Goal: Transaction & Acquisition: Purchase product/service

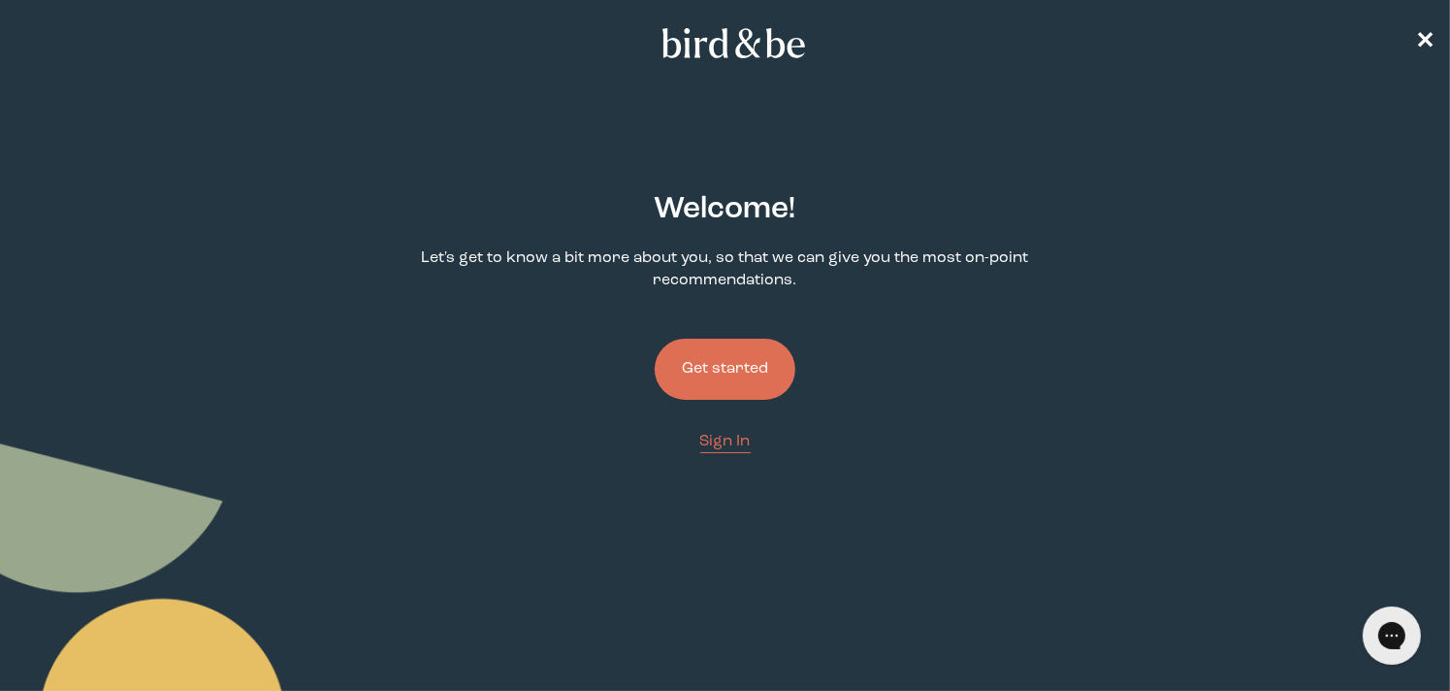
click at [752, 365] on button "Get started" at bounding box center [725, 369] width 141 height 61
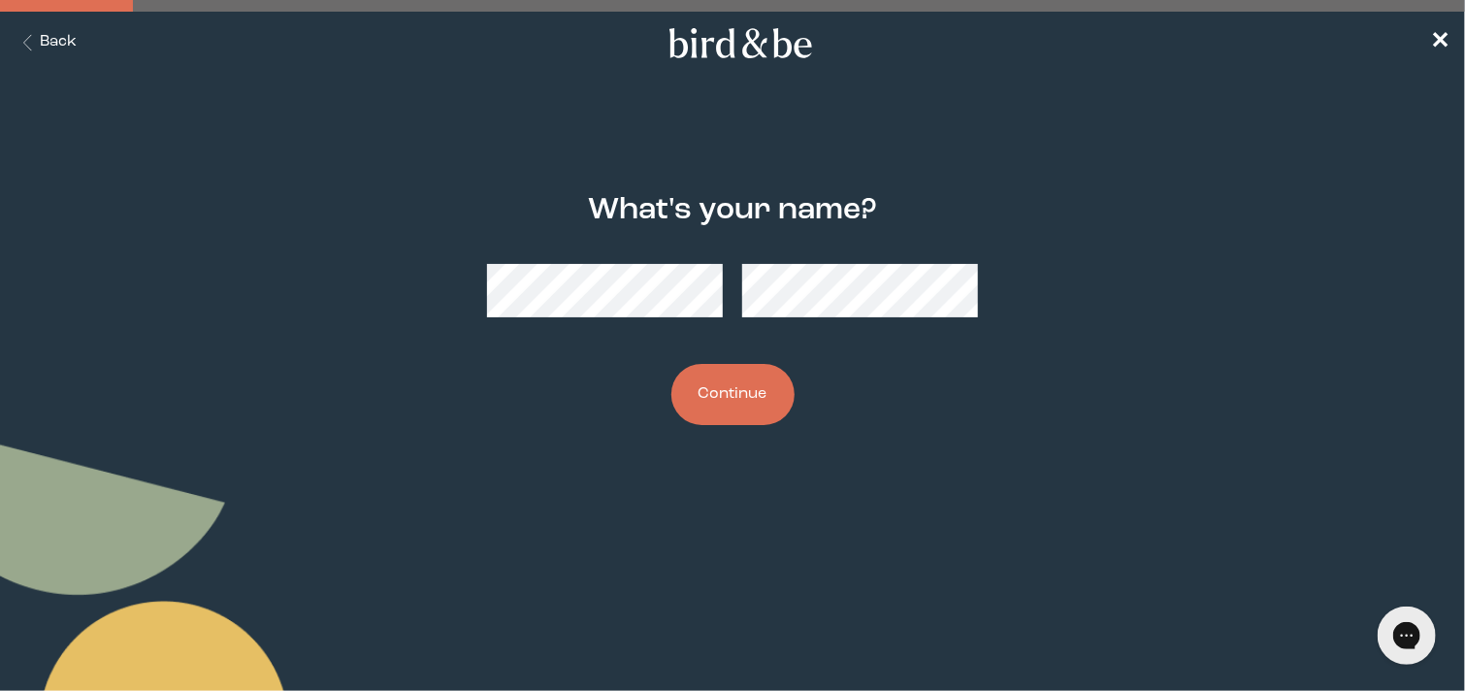
click at [724, 373] on button "Continue" at bounding box center [732, 394] width 123 height 61
click at [710, 401] on button "Continue" at bounding box center [732, 394] width 123 height 61
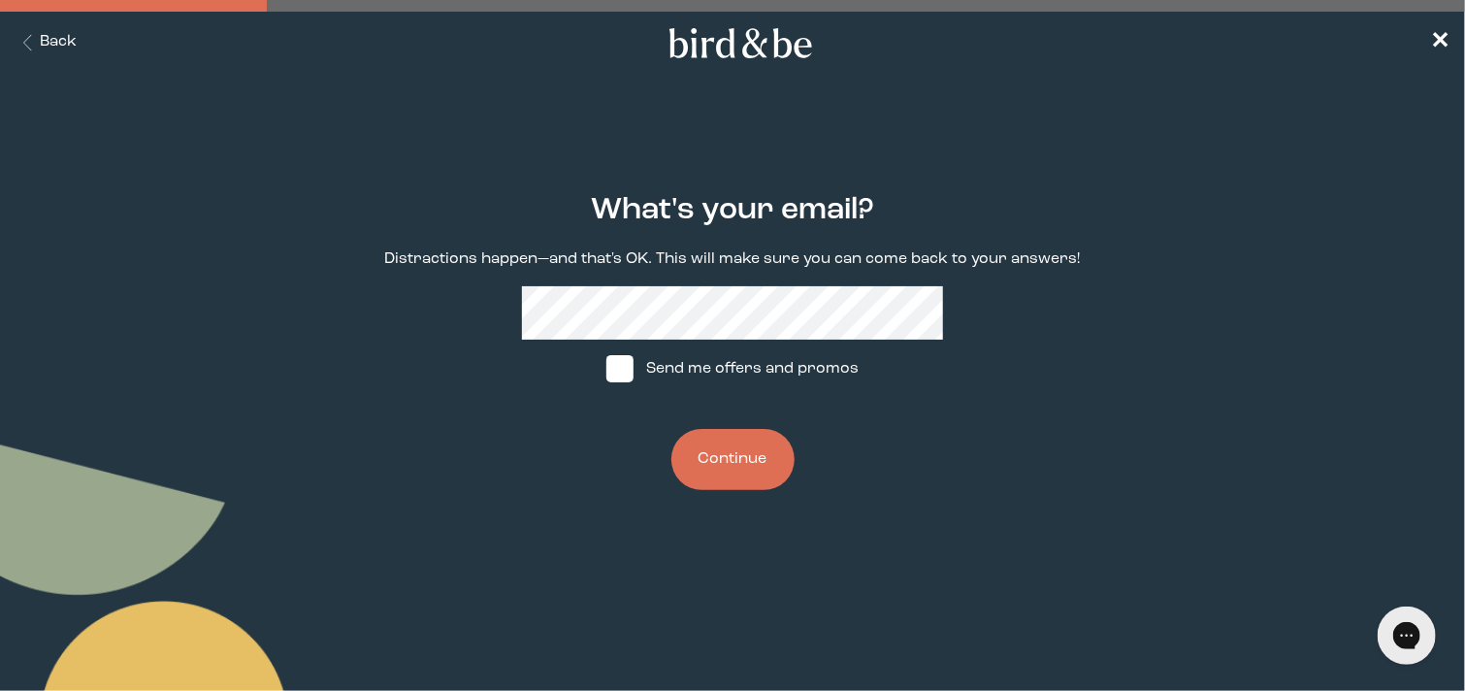
click at [753, 446] on button "Continue" at bounding box center [732, 459] width 123 height 61
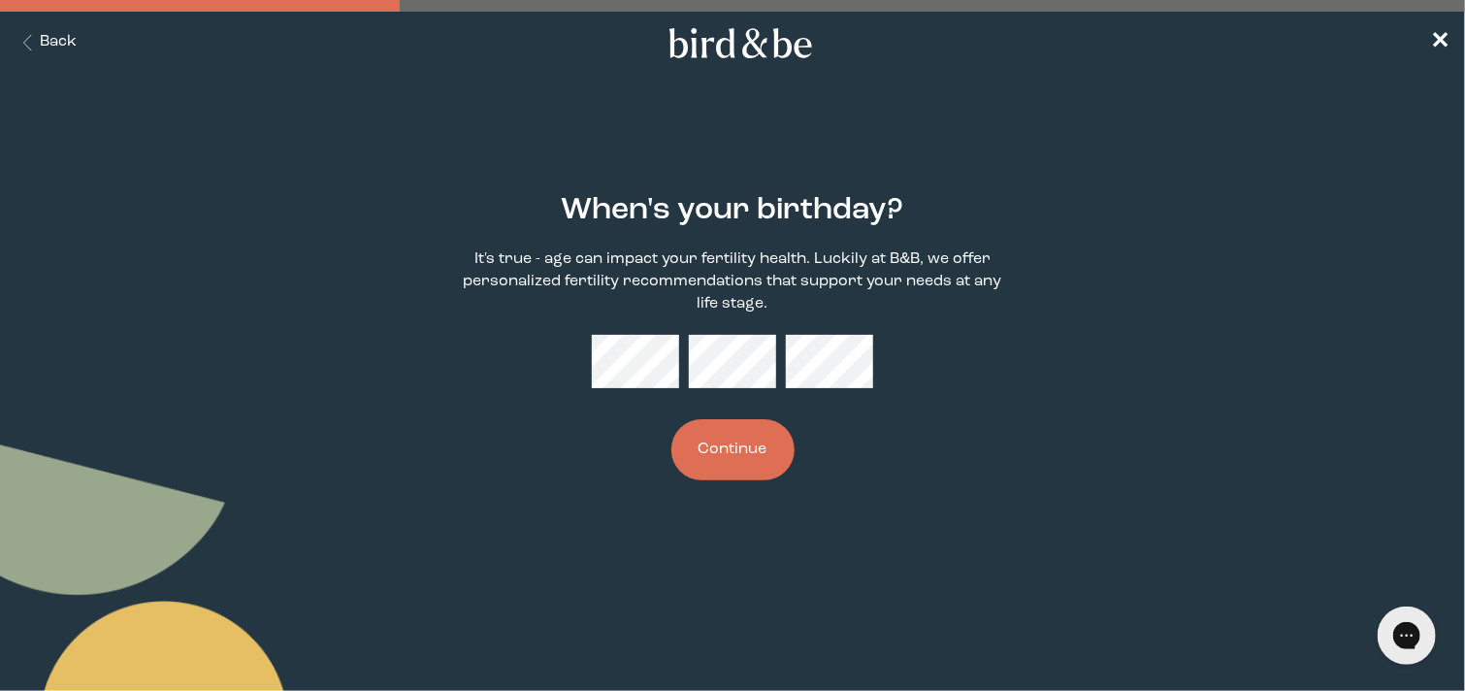
click at [733, 446] on button "Continue" at bounding box center [732, 449] width 123 height 61
click at [764, 457] on button "Continue" at bounding box center [732, 449] width 123 height 61
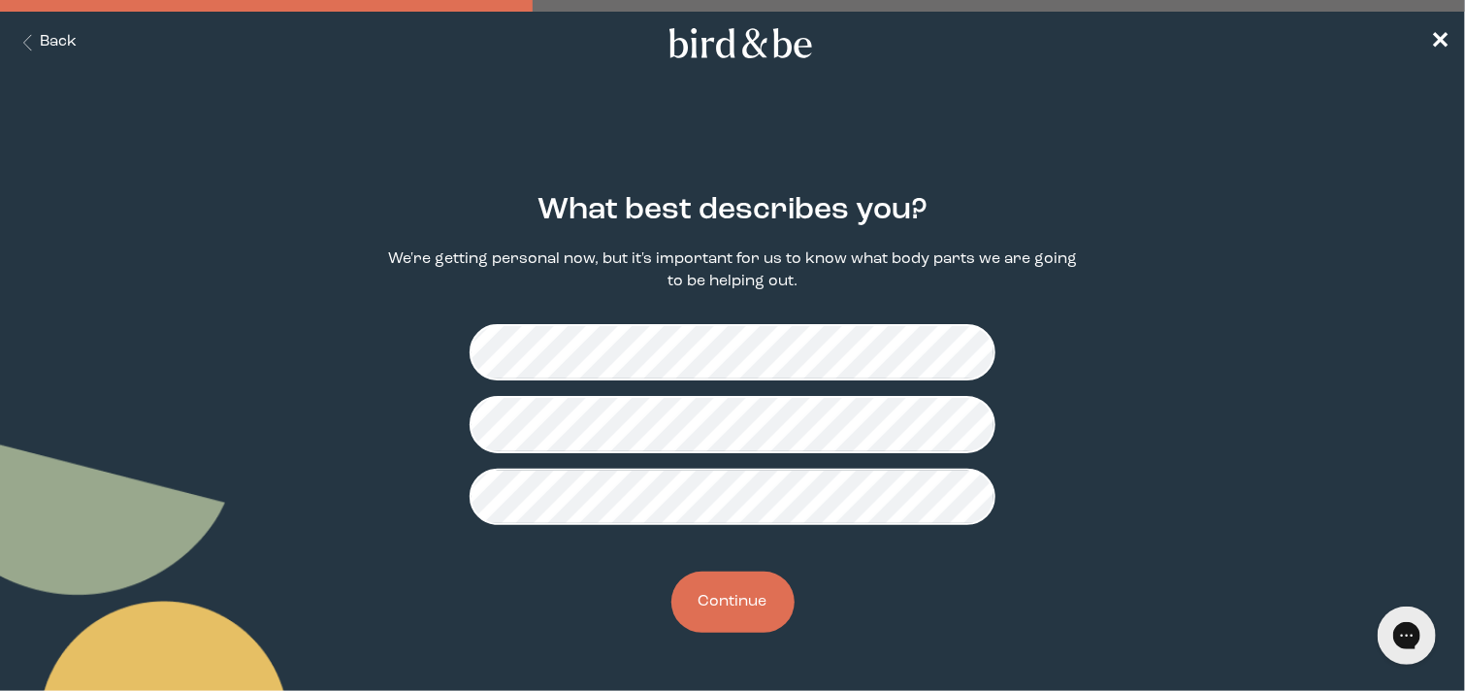
click at [768, 589] on button "Continue" at bounding box center [732, 601] width 123 height 61
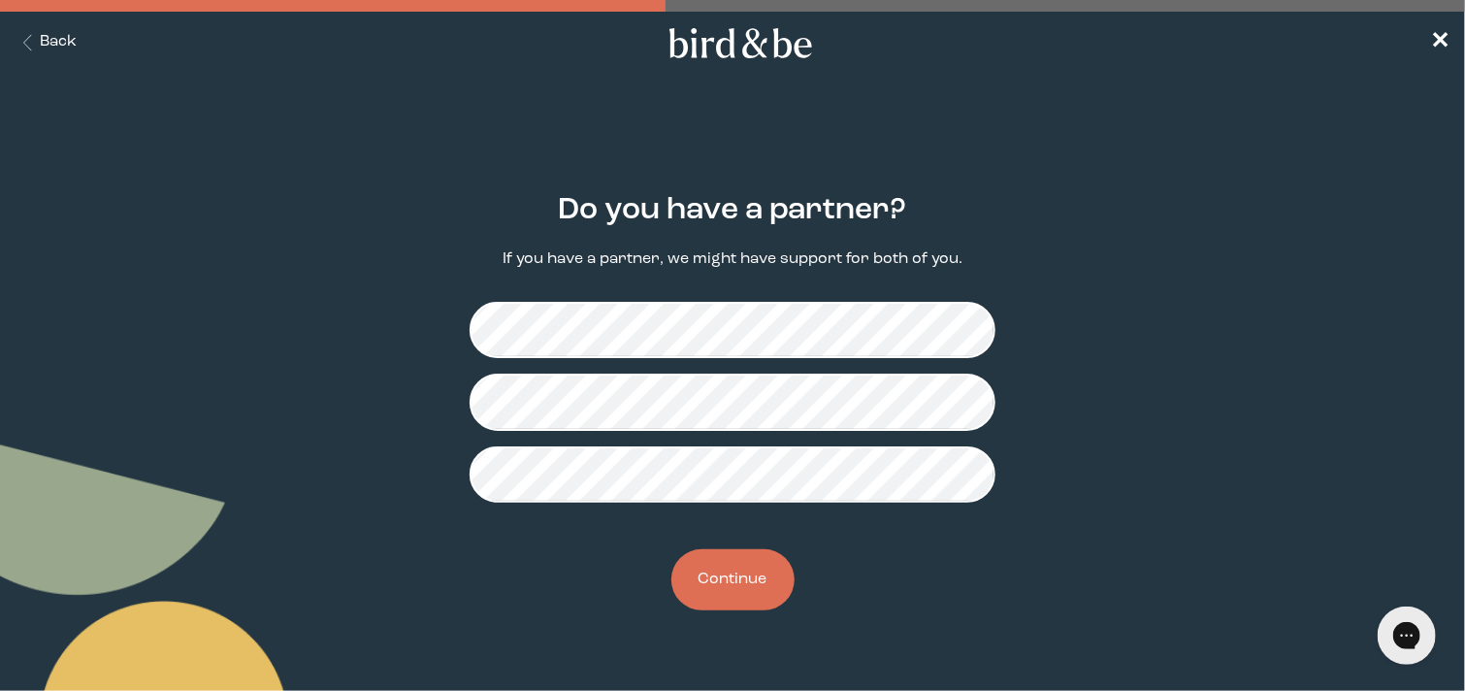
click at [730, 599] on button "Continue" at bounding box center [732, 579] width 123 height 61
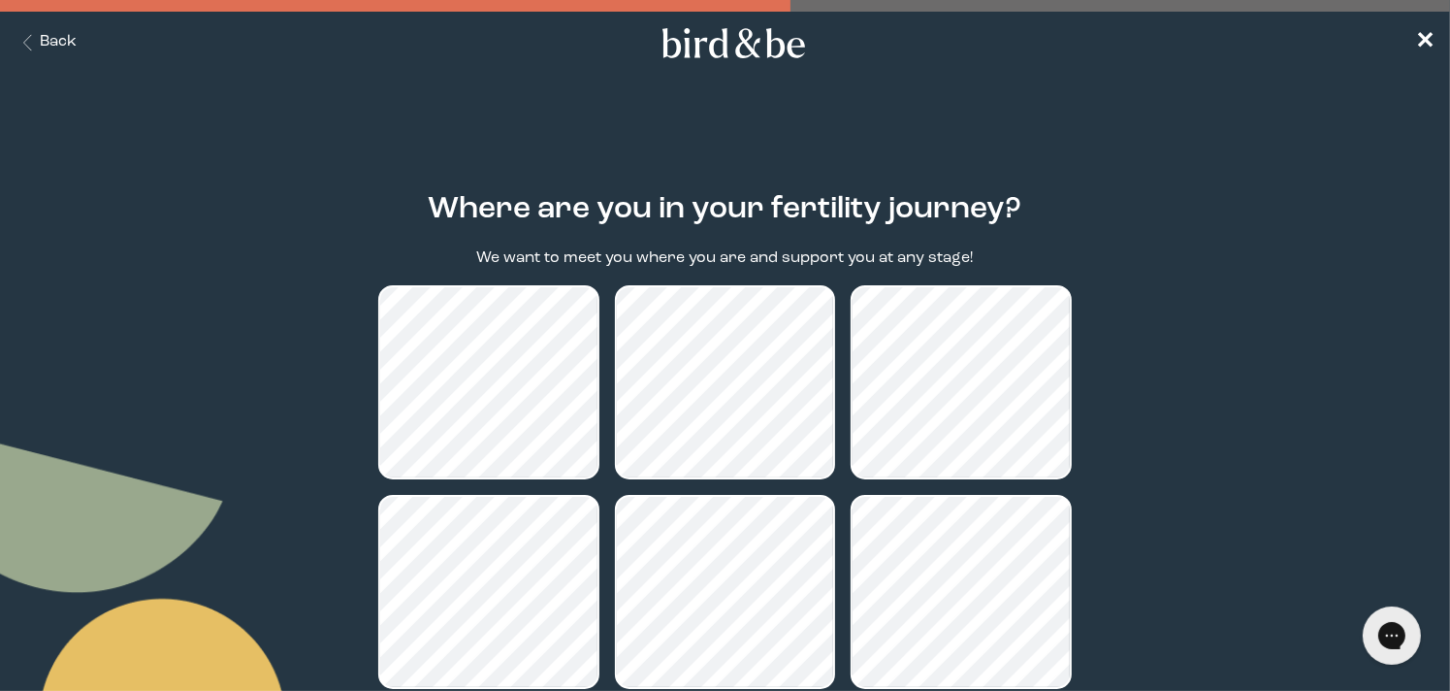
scroll to position [212, 0]
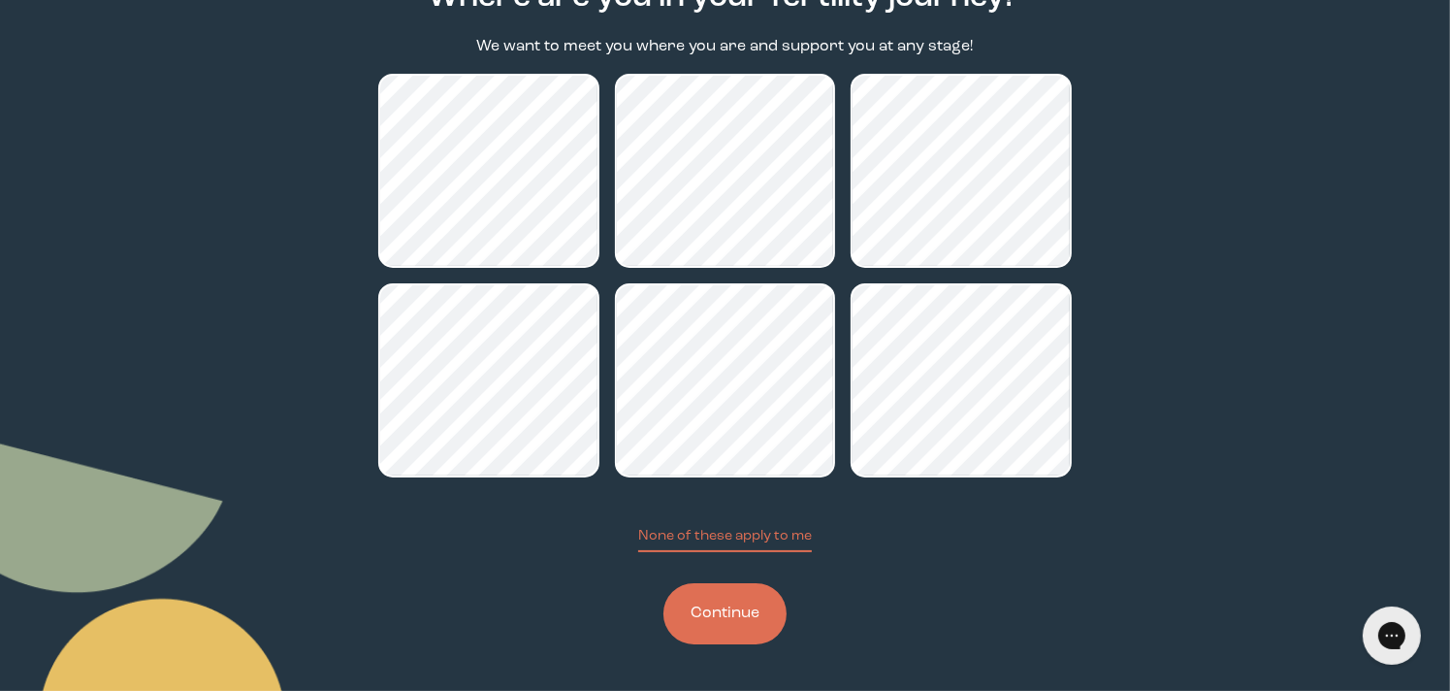
click at [731, 613] on button "Continue" at bounding box center [725, 613] width 123 height 61
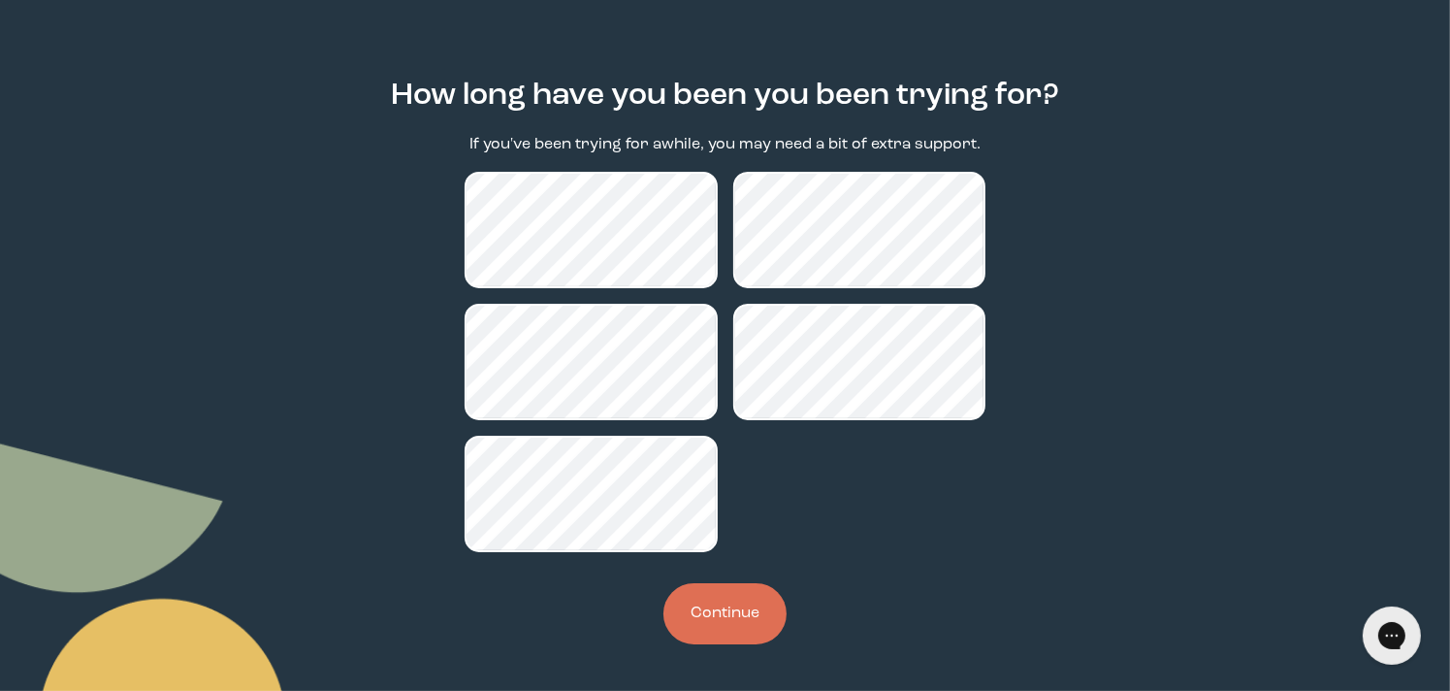
scroll to position [114, 0]
click at [753, 608] on button "Continue" at bounding box center [725, 613] width 123 height 61
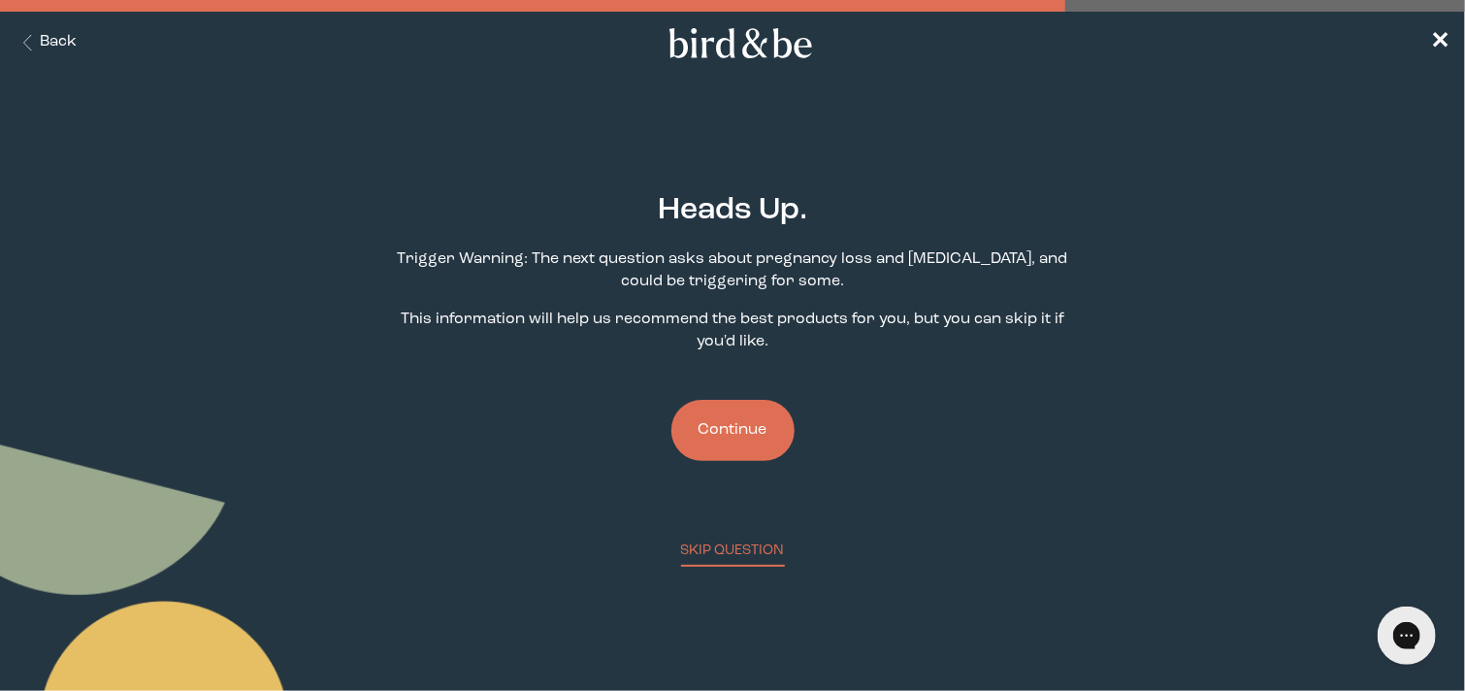
click at [745, 416] on button "Continue" at bounding box center [732, 430] width 123 height 61
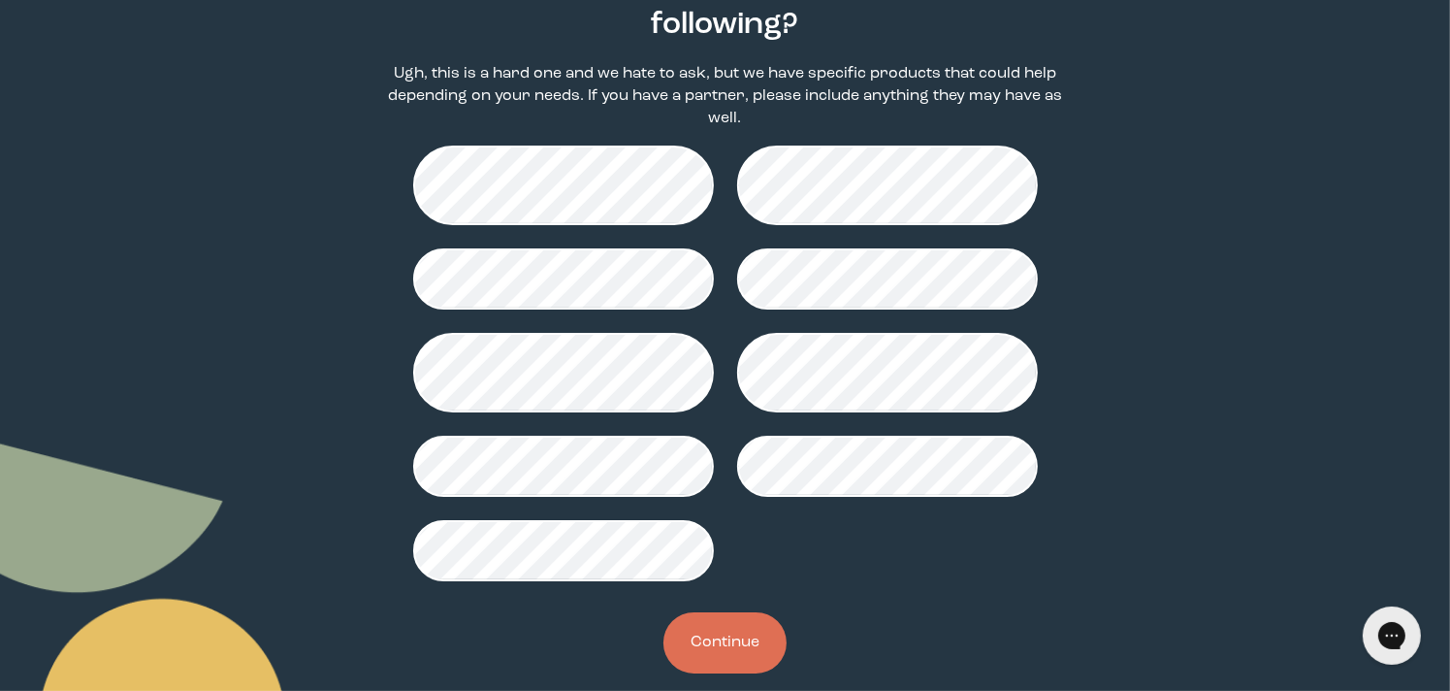
scroll to position [260, 0]
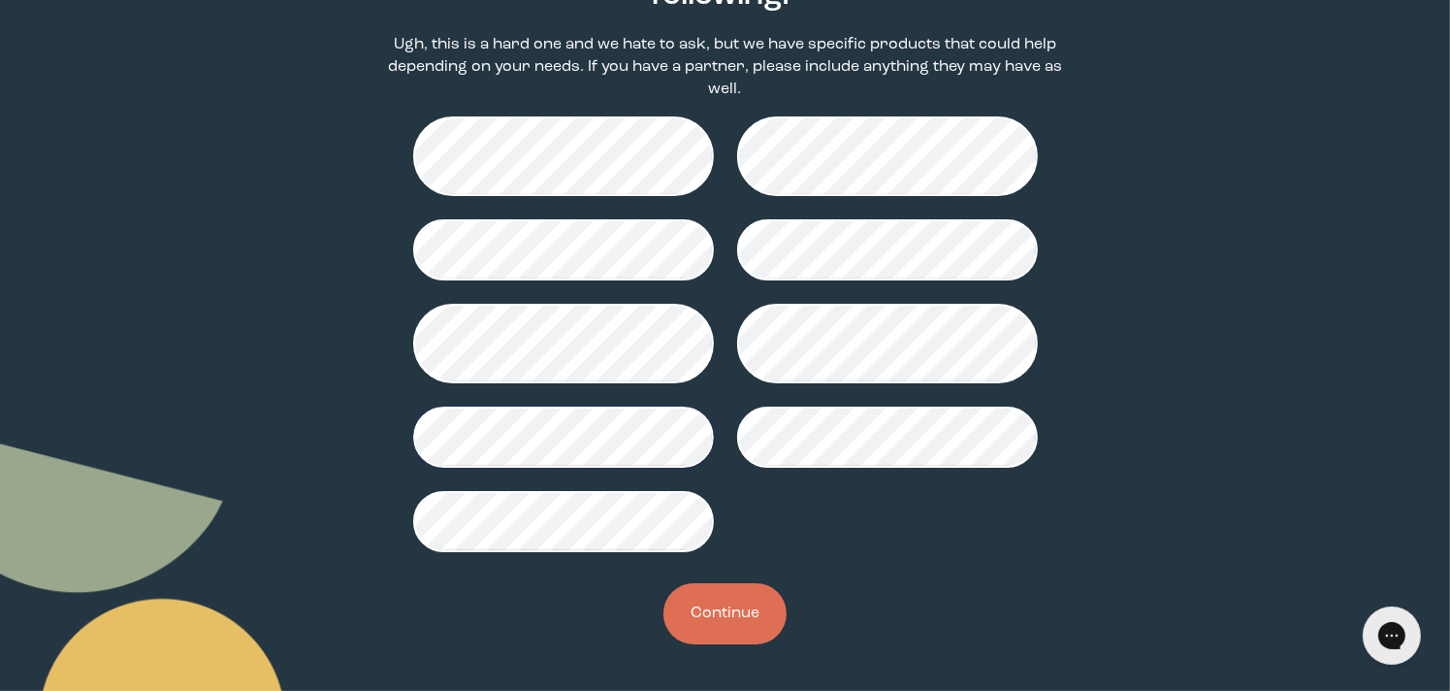
click at [749, 622] on button "Continue" at bounding box center [725, 613] width 123 height 61
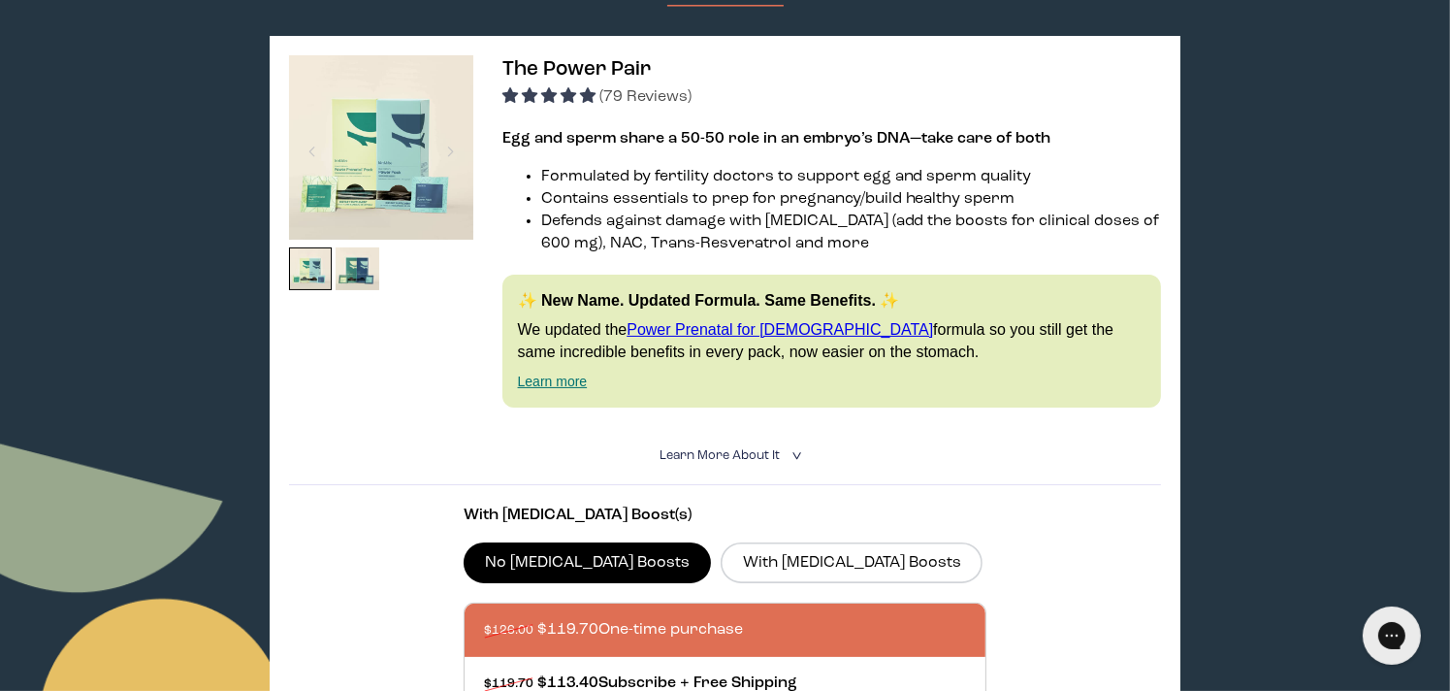
scroll to position [194, 0]
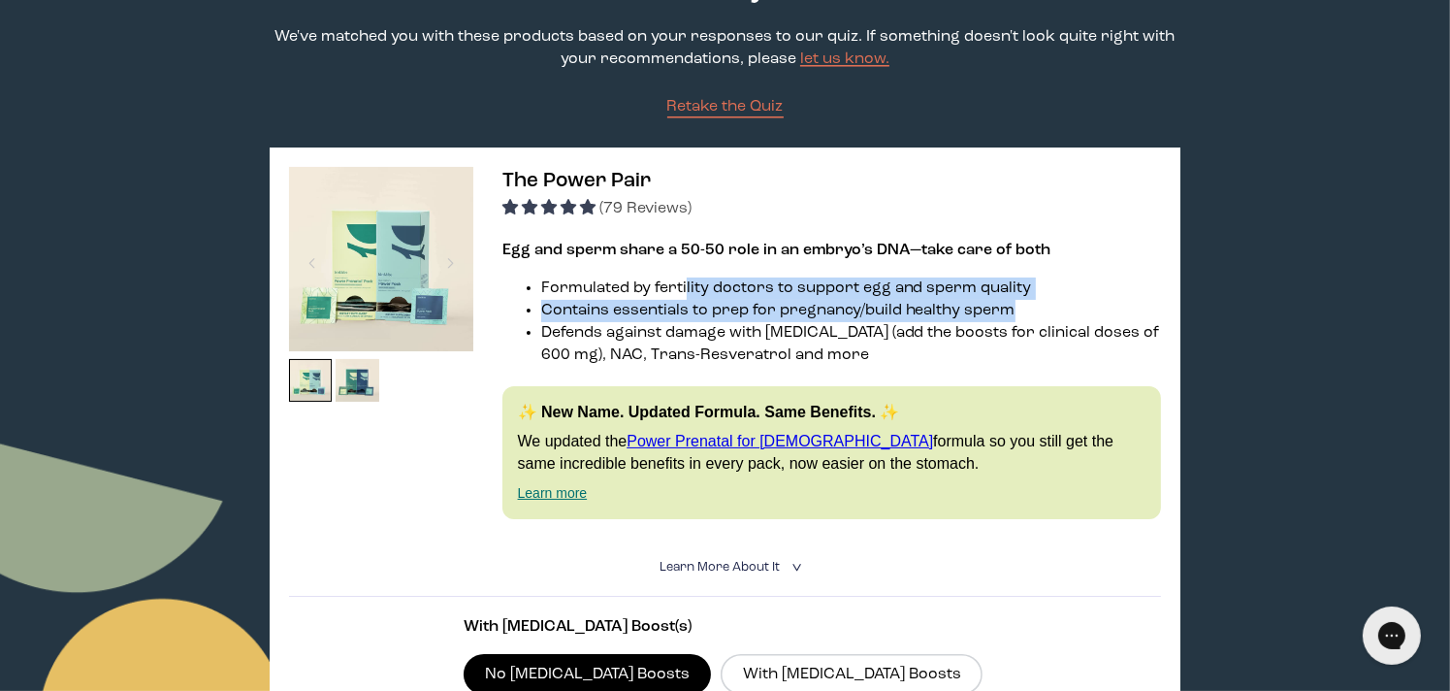
drag, startPoint x: 686, startPoint y: 289, endPoint x: 1025, endPoint y: 320, distance: 341.0
click at [1025, 320] on ul "Formulated by fertility doctors to support egg and sperm quality Contains essen…" at bounding box center [833, 321] width 660 height 89
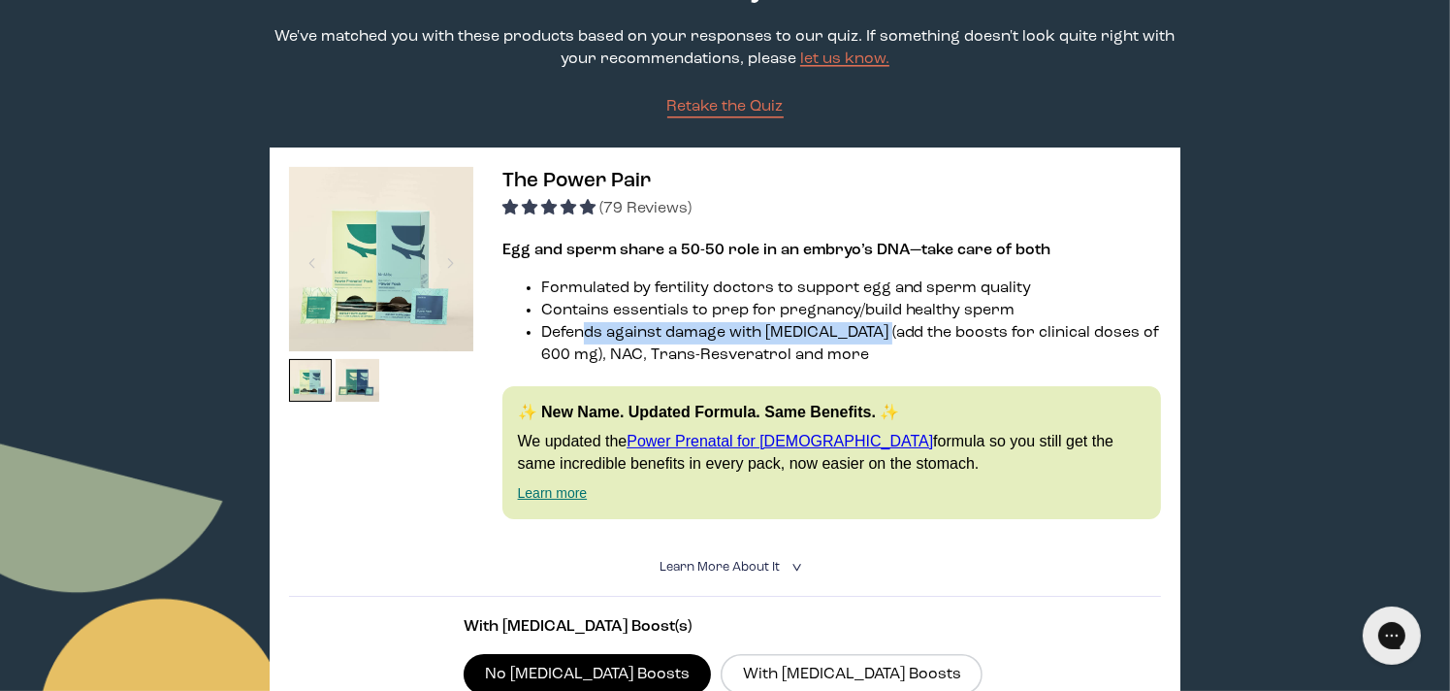
drag, startPoint x: 585, startPoint y: 326, endPoint x: 882, endPoint y: 325, distance: 296.9
click at [882, 325] on li "Defends against damage with [MEDICAL_DATA] (add the boosts for clinical doses o…" at bounding box center [851, 344] width 621 height 45
click at [313, 375] on img at bounding box center [311, 381] width 44 height 44
click at [359, 373] on img at bounding box center [358, 381] width 44 height 44
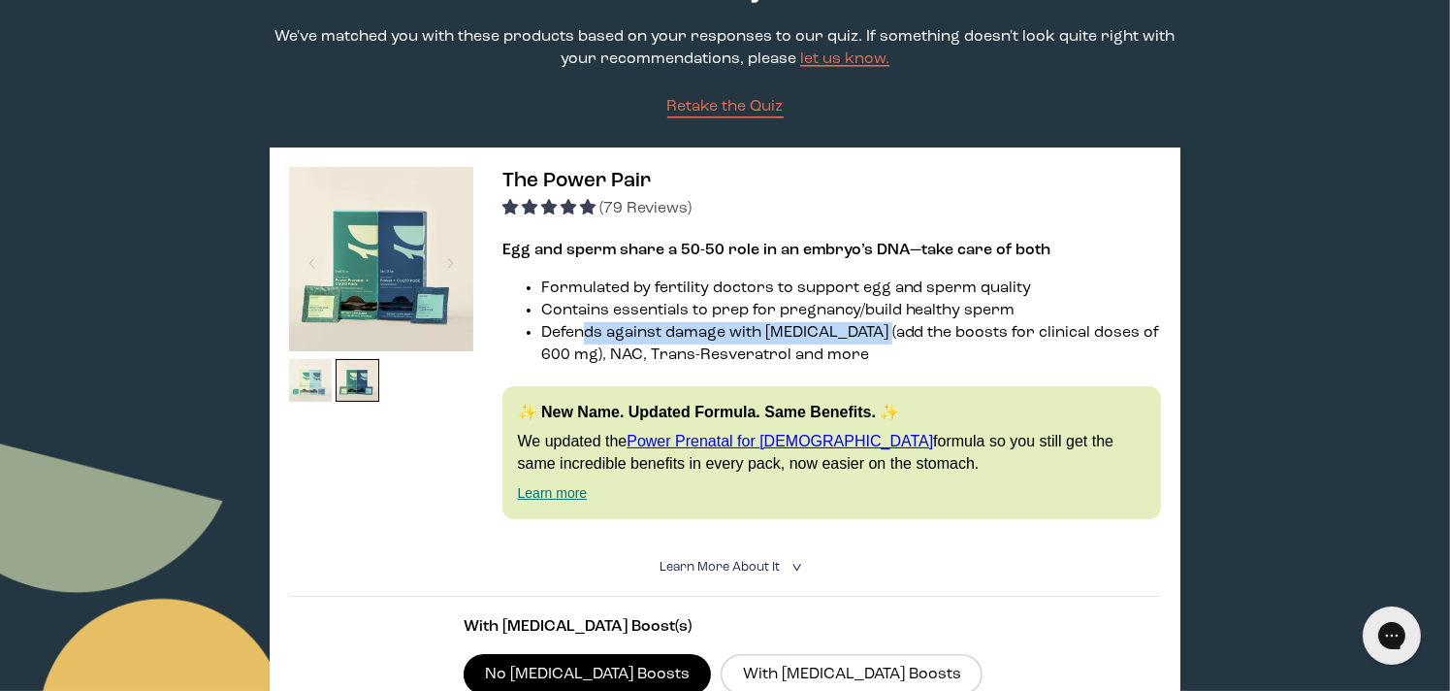
click at [314, 379] on img at bounding box center [311, 381] width 44 height 44
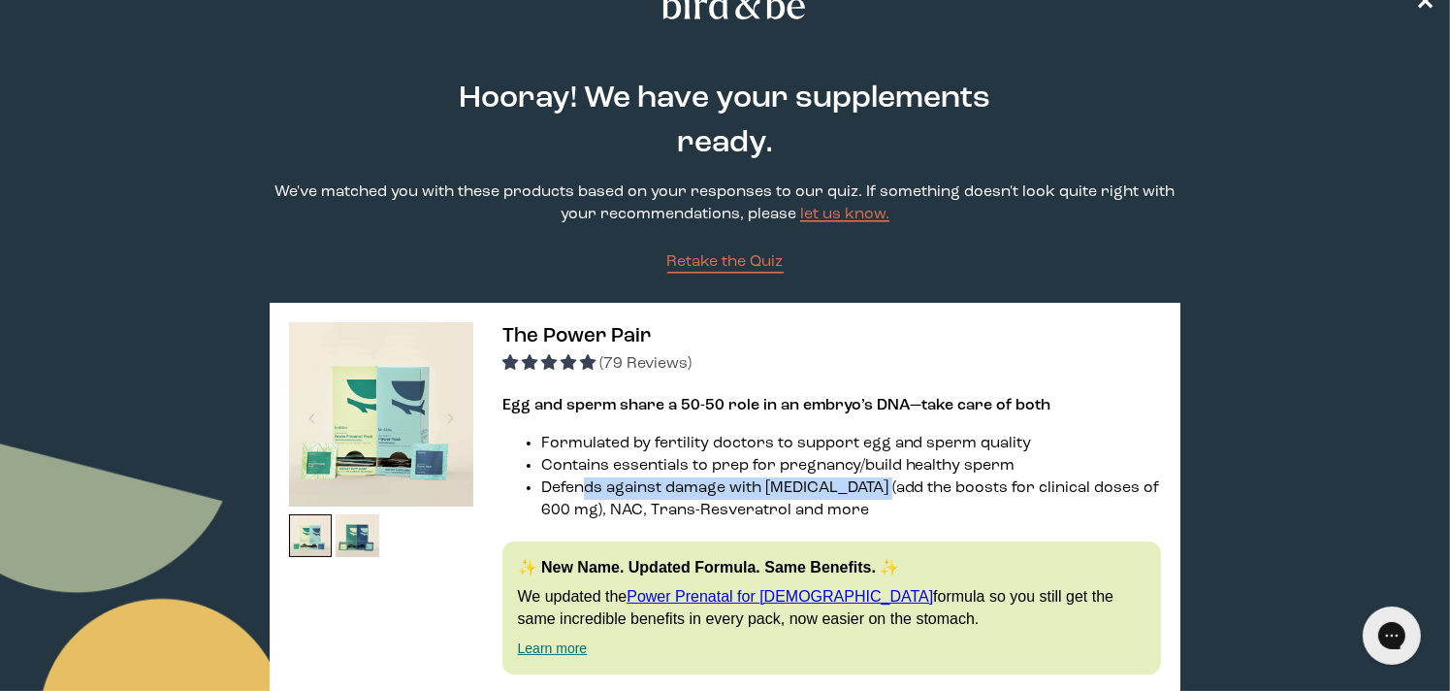
scroll to position [317, 0]
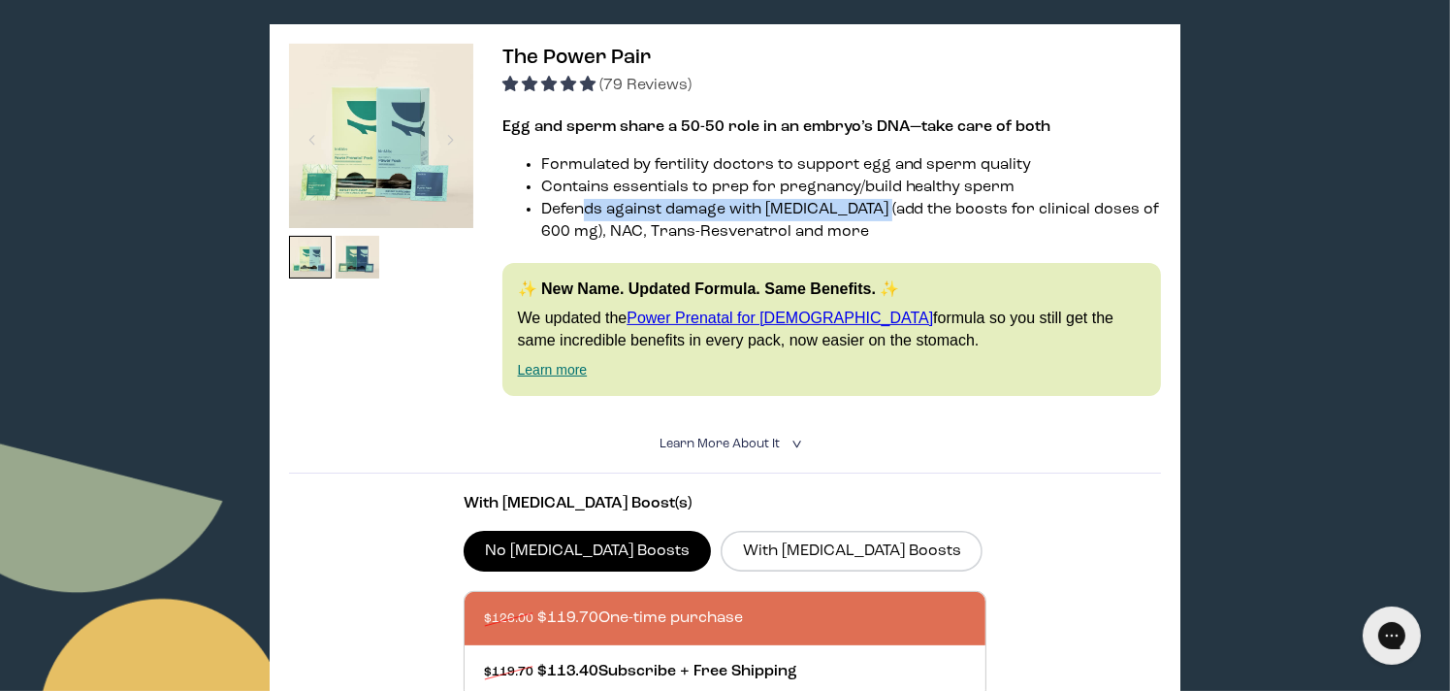
click at [339, 192] on img at bounding box center [381, 136] width 184 height 184
click at [355, 254] on img at bounding box center [358, 258] width 44 height 44
click at [355, 255] on img at bounding box center [358, 258] width 44 height 44
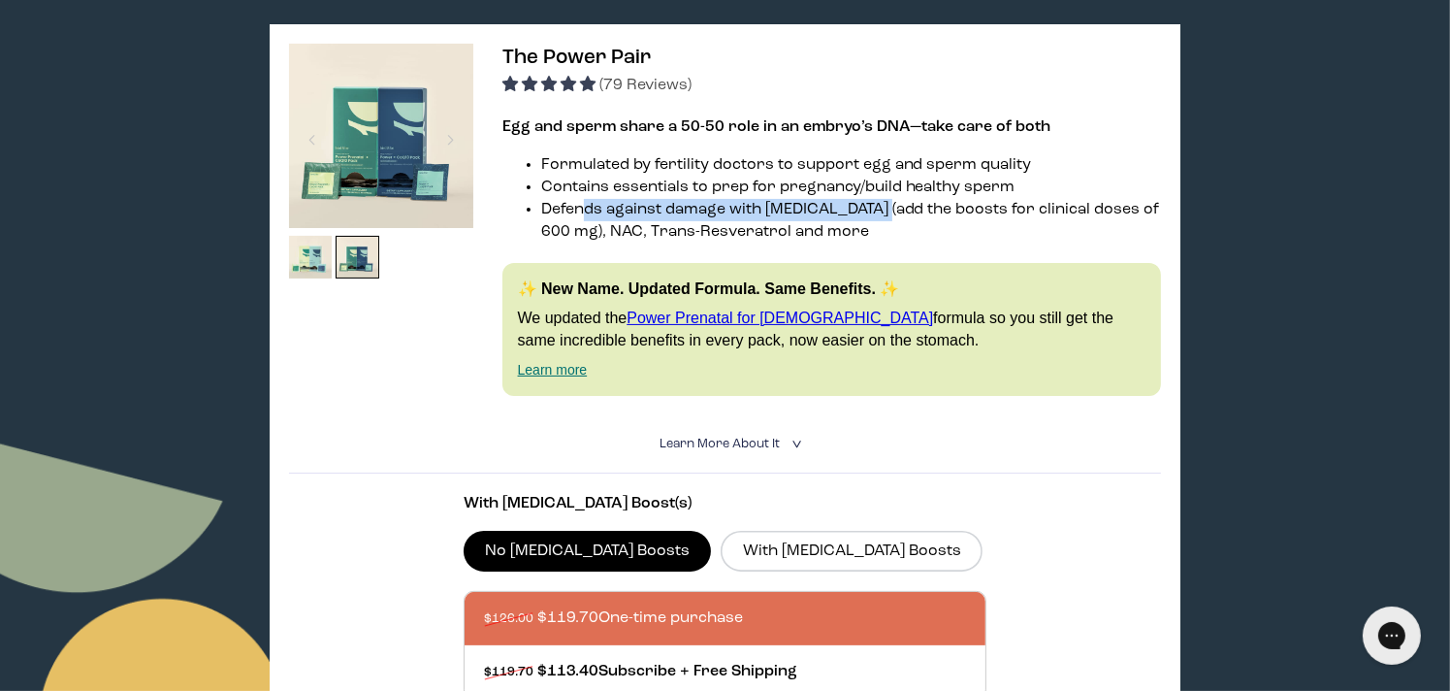
drag, startPoint x: 355, startPoint y: 255, endPoint x: 336, endPoint y: 158, distance: 98.9
click at [336, 158] on img at bounding box center [381, 136] width 184 height 184
click at [364, 174] on img at bounding box center [381, 136] width 184 height 184
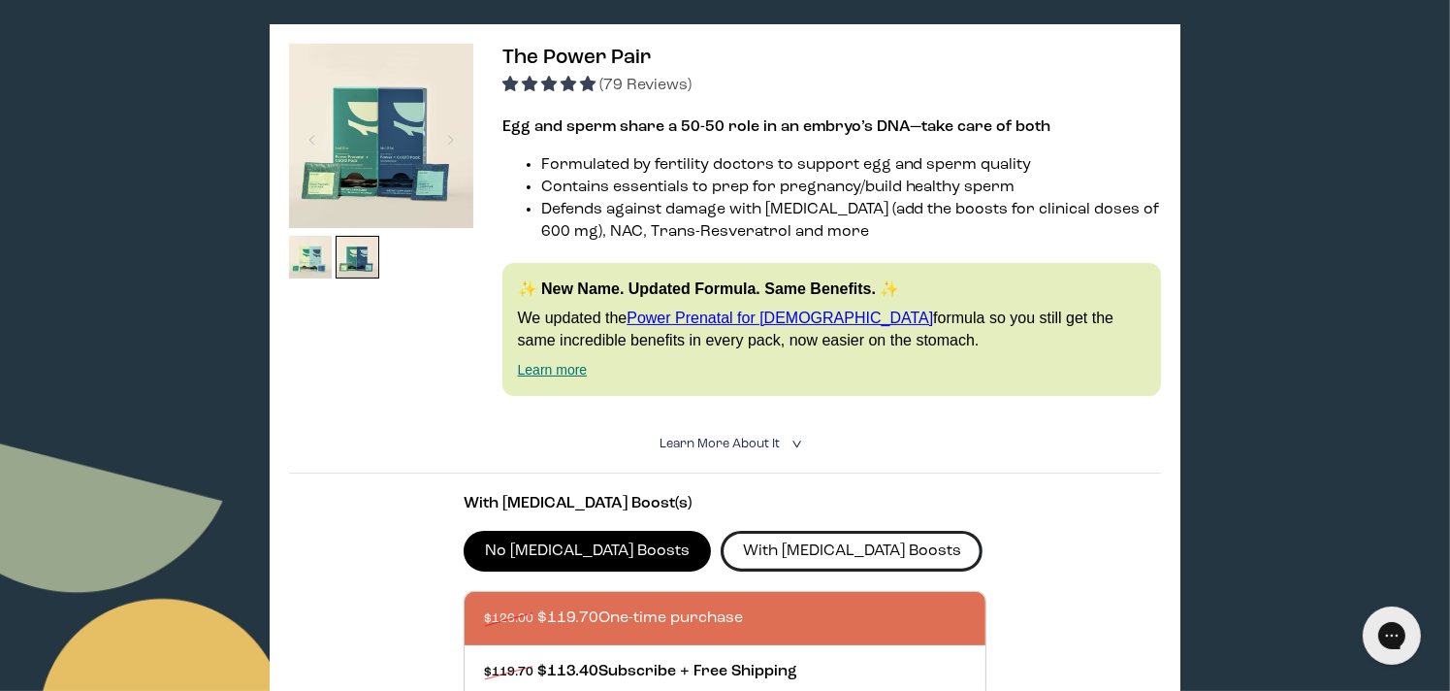
click at [768, 558] on label "With [MEDICAL_DATA] Boosts" at bounding box center [852, 551] width 262 height 41
click at [0, 0] on input "With [MEDICAL_DATA] Boosts" at bounding box center [0, 0] width 0 height 0
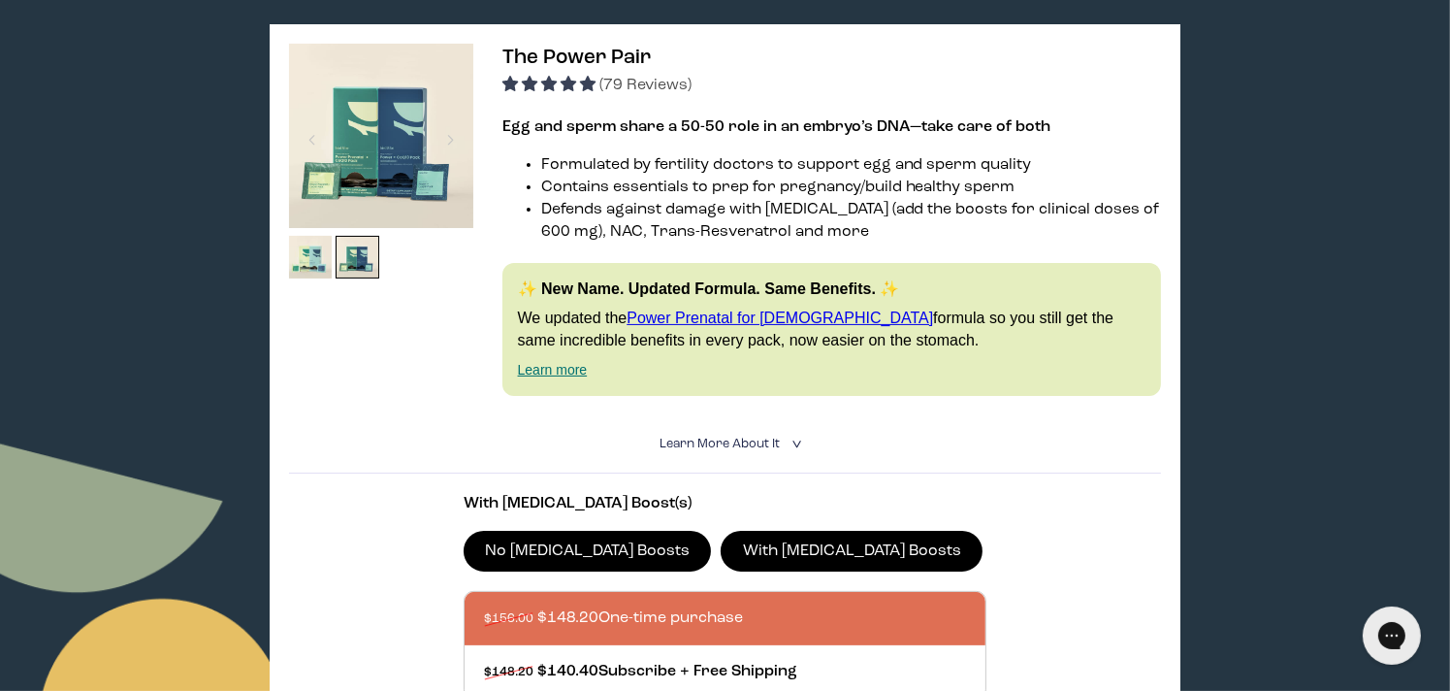
click at [574, 546] on label "No [MEDICAL_DATA] Boosts" at bounding box center [588, 551] width 248 height 41
click at [0, 0] on input "No [MEDICAL_DATA] Boosts" at bounding box center [0, 0] width 0 height 0
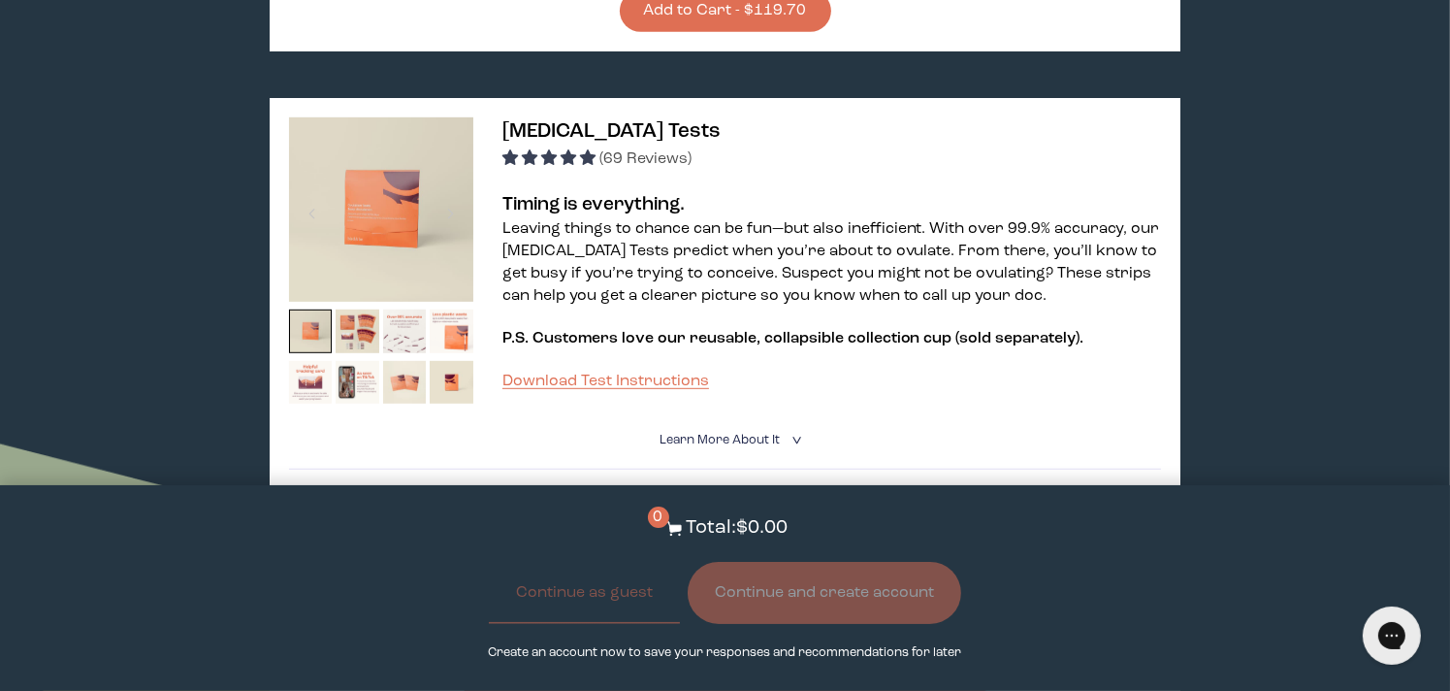
scroll to position [840, 0]
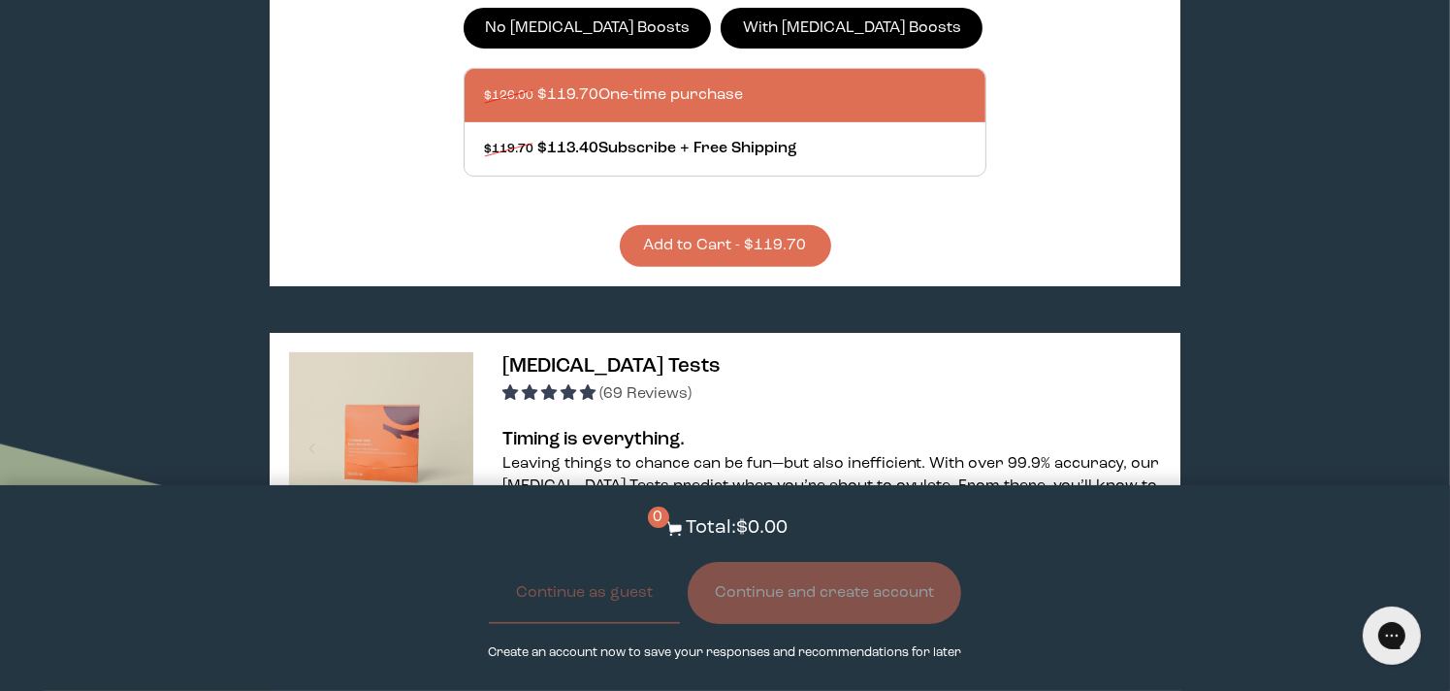
click at [758, 248] on button "Add to Cart - $119.70" at bounding box center [725, 246] width 211 height 42
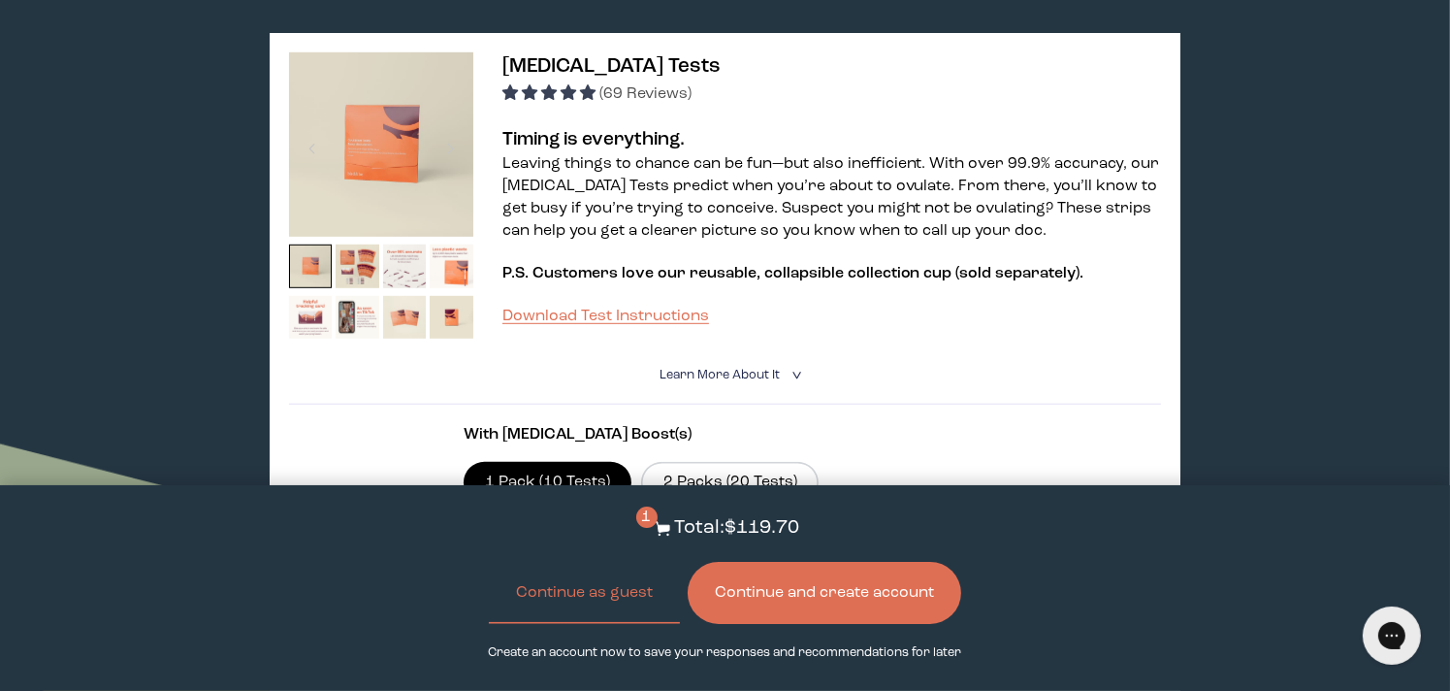
scroll to position [1314, 0]
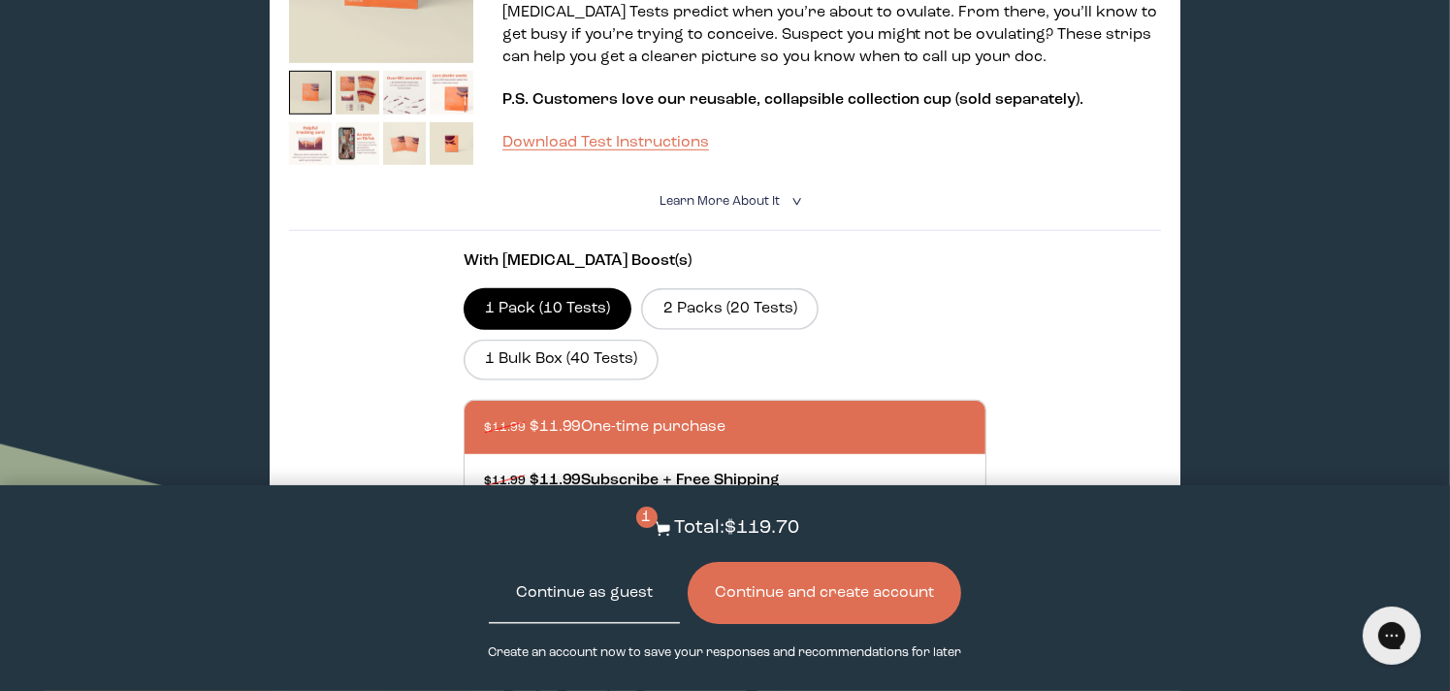
click at [622, 586] on button "Continue as guest" at bounding box center [584, 593] width 191 height 62
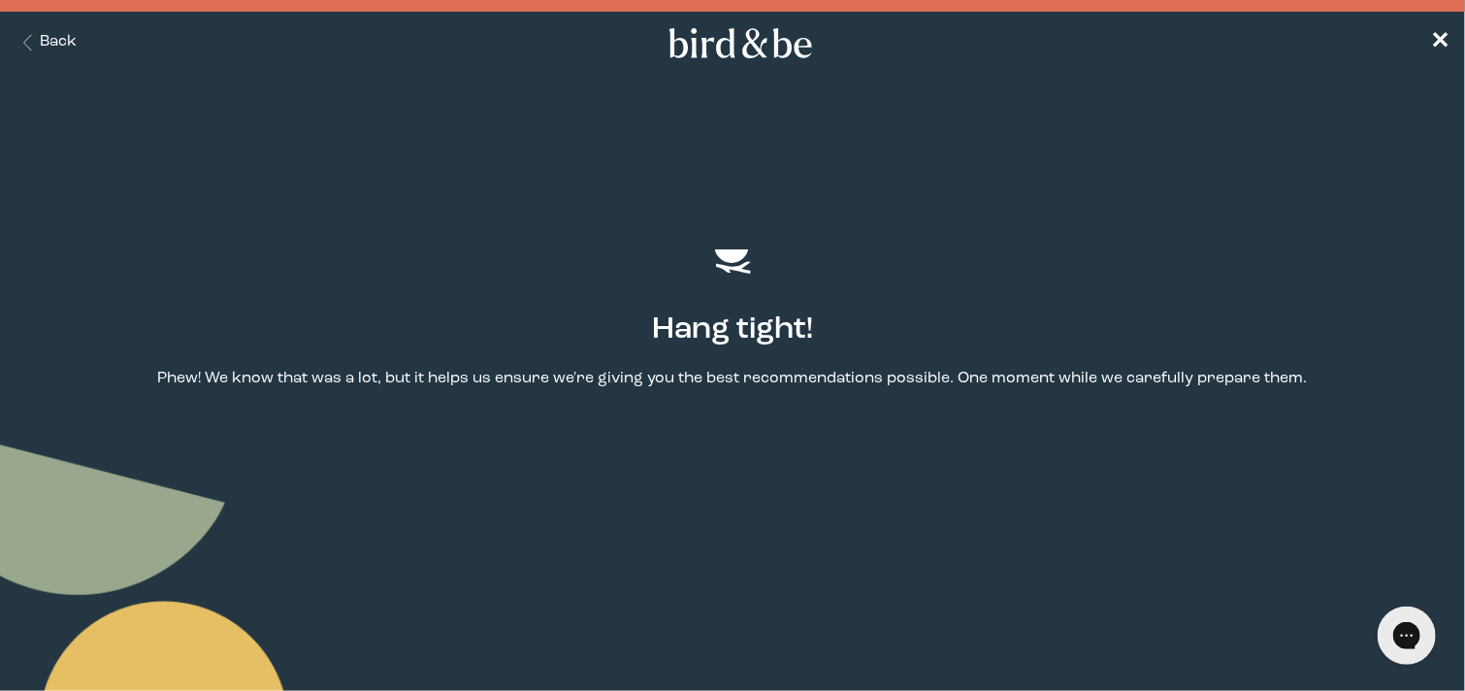
click at [693, 45] on use at bounding box center [740, 43] width 143 height 30
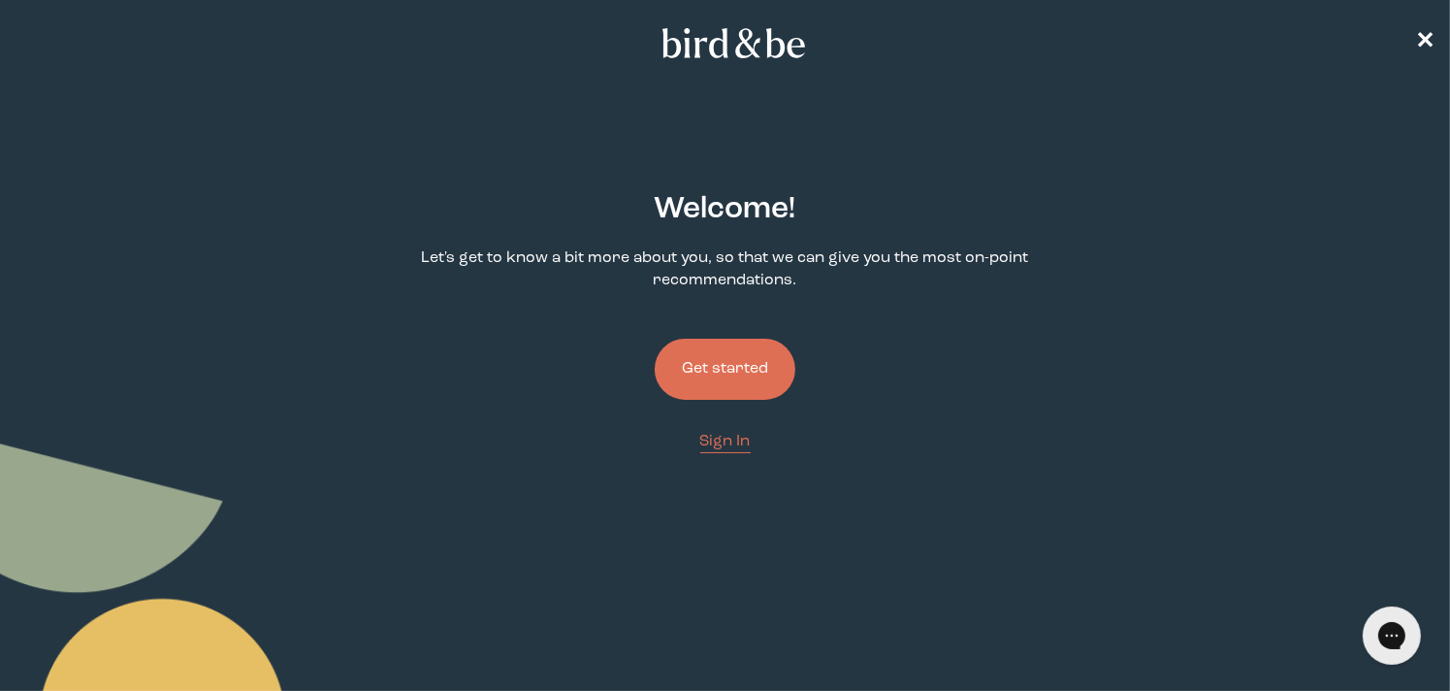
click at [720, 373] on button "Get started" at bounding box center [725, 369] width 141 height 61
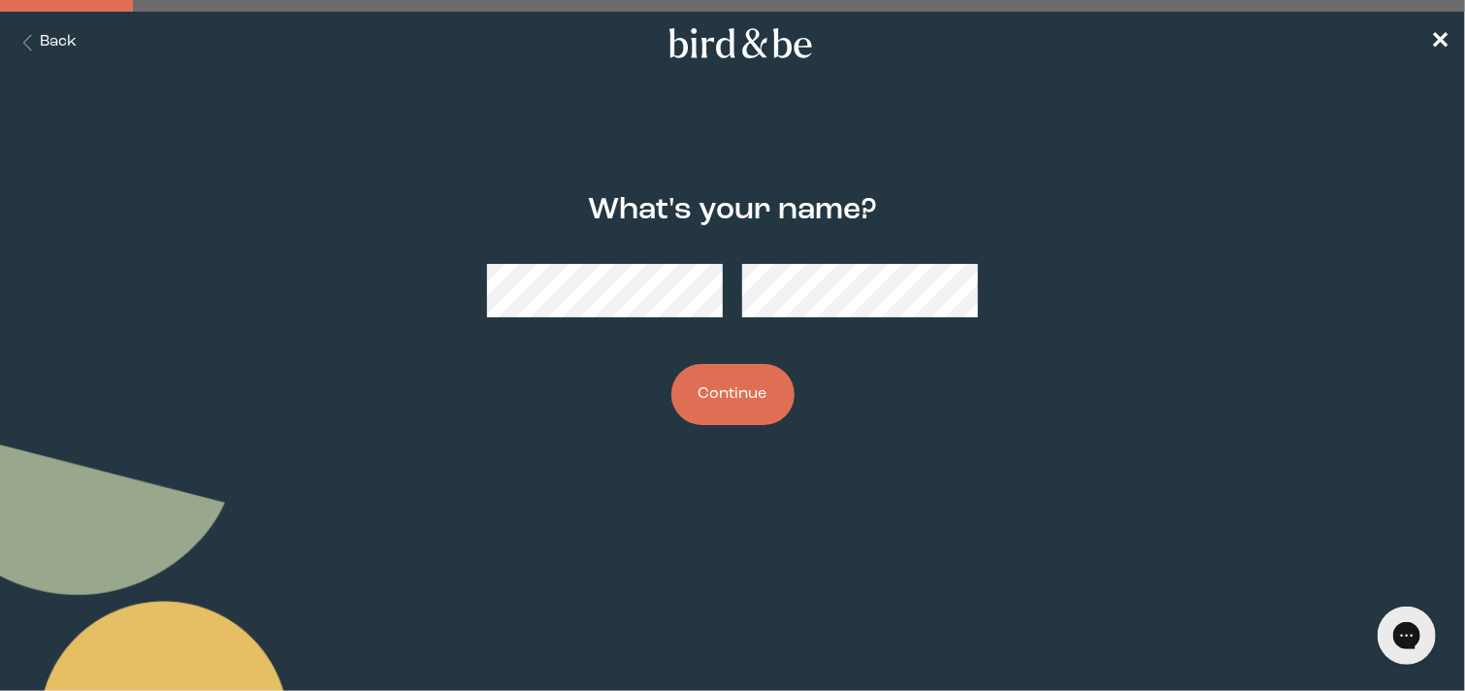
click at [413, 286] on div "What's your name? Continue" at bounding box center [732, 310] width 701 height 294
click at [621, 260] on div at bounding box center [732, 290] width 491 height 84
click at [703, 392] on button "Continue" at bounding box center [732, 394] width 123 height 61
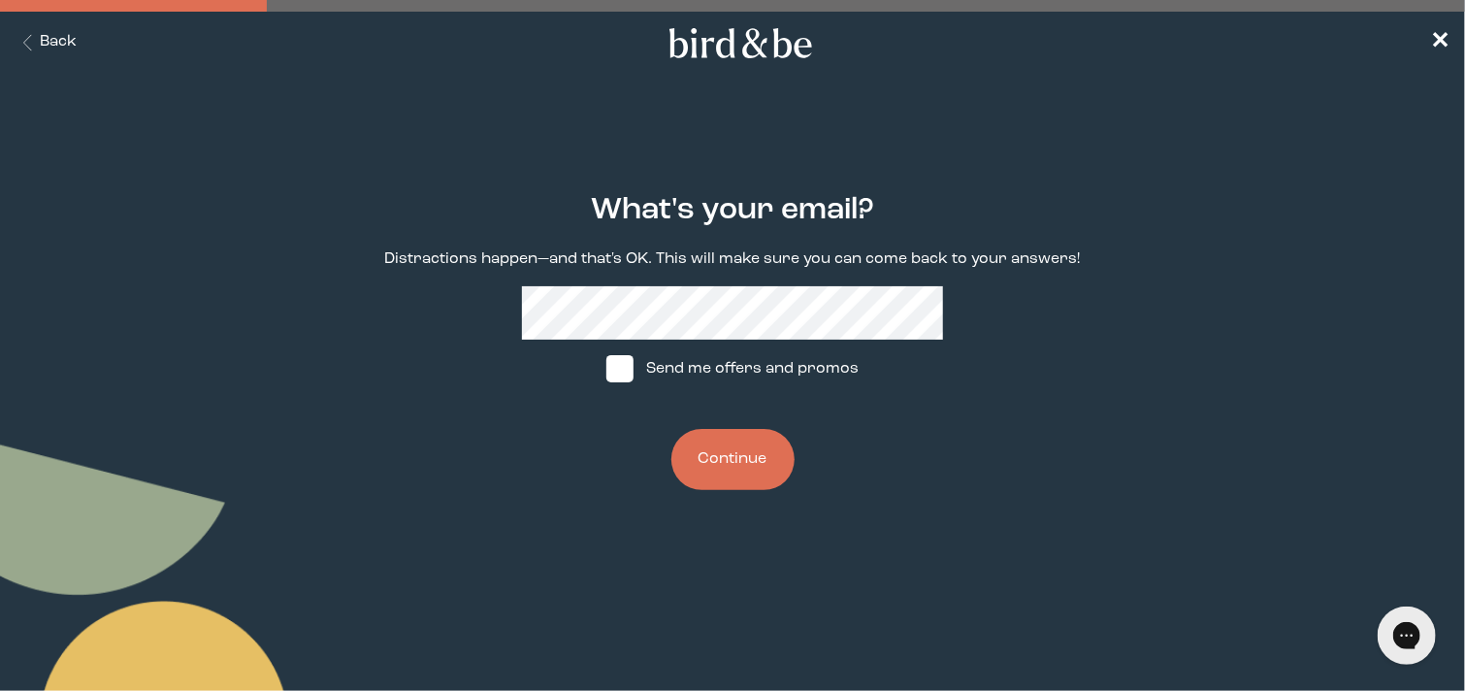
click at [754, 469] on button "Continue" at bounding box center [732, 459] width 123 height 61
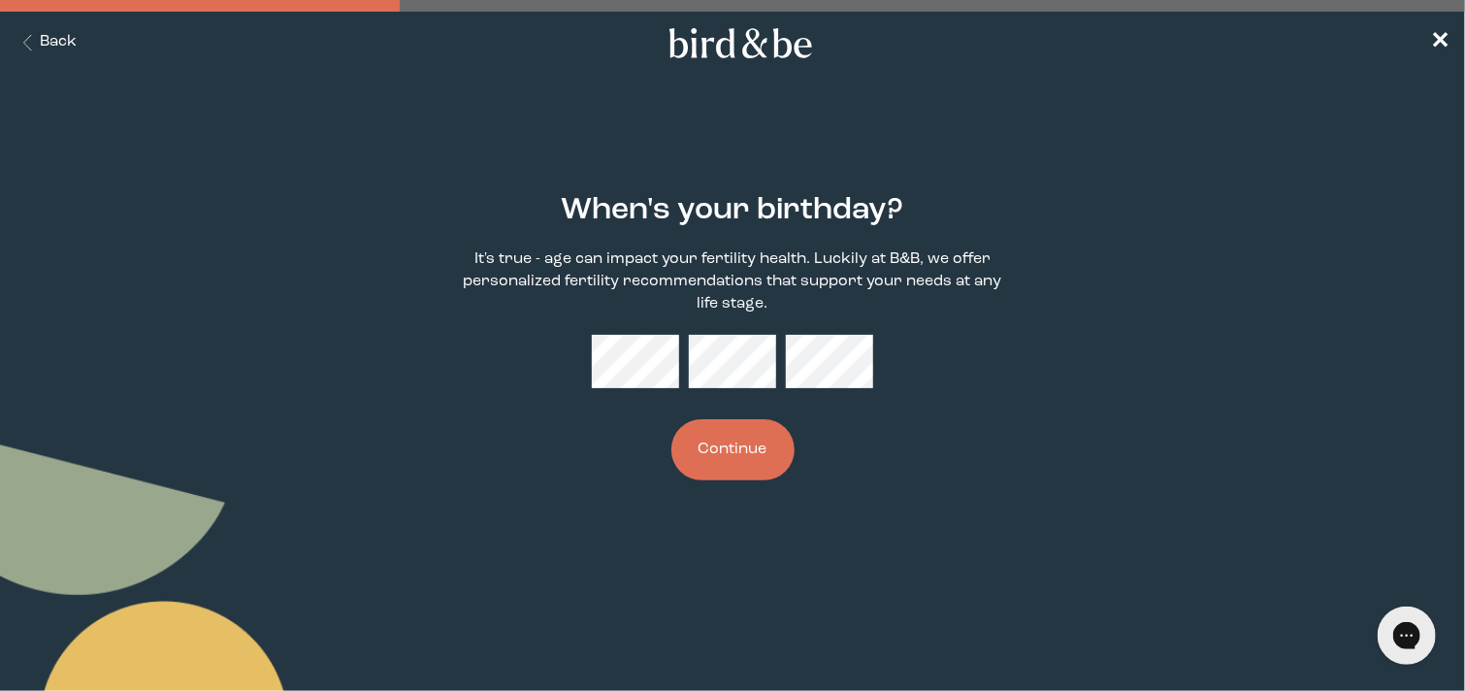
click at [743, 442] on button "Continue" at bounding box center [732, 449] width 123 height 61
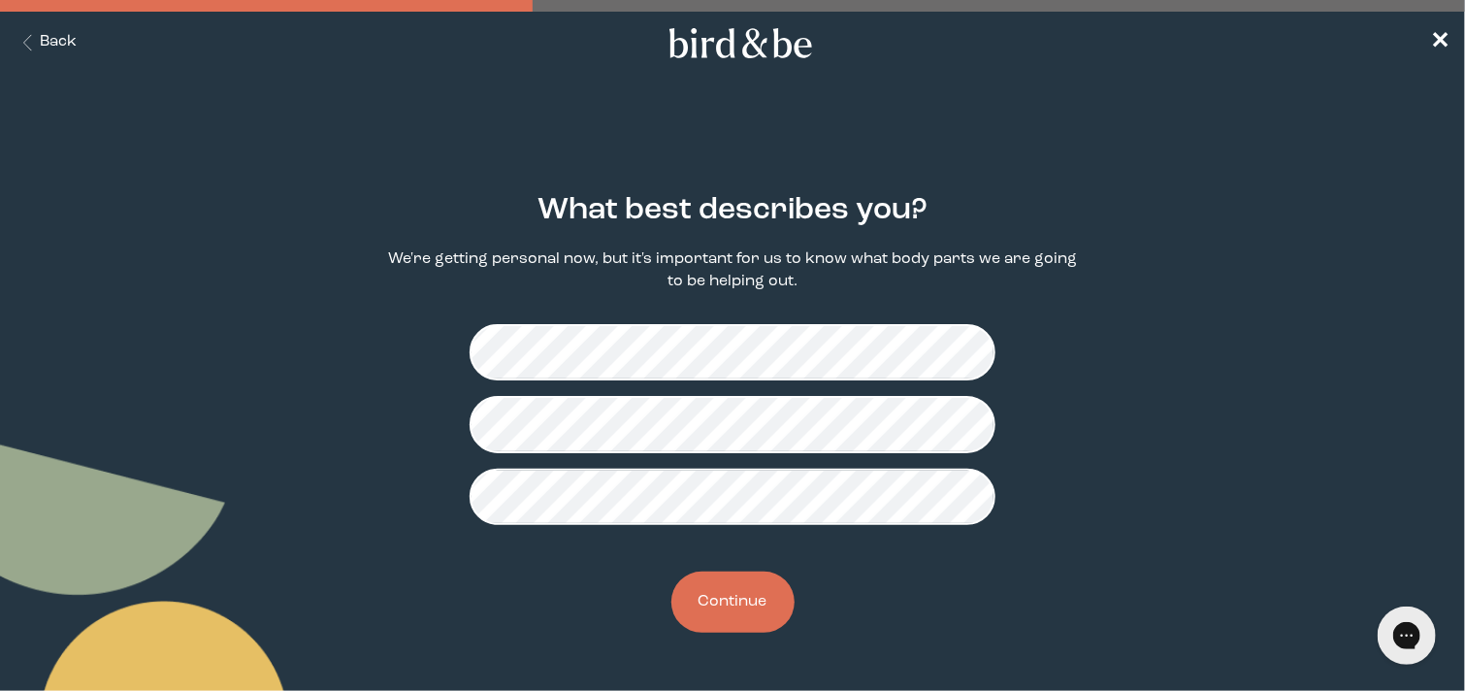
click at [733, 572] on button "Continue" at bounding box center [732, 601] width 123 height 61
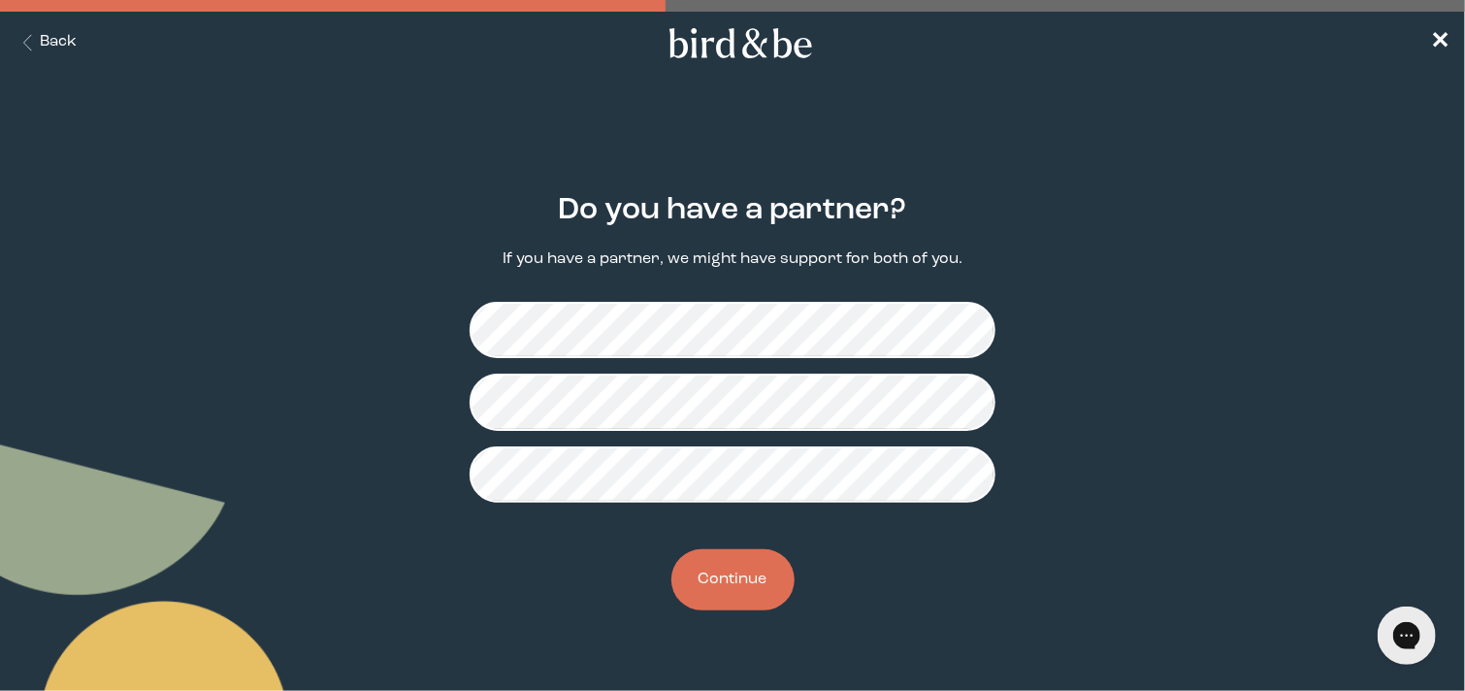
click at [743, 586] on button "Continue" at bounding box center [732, 579] width 123 height 61
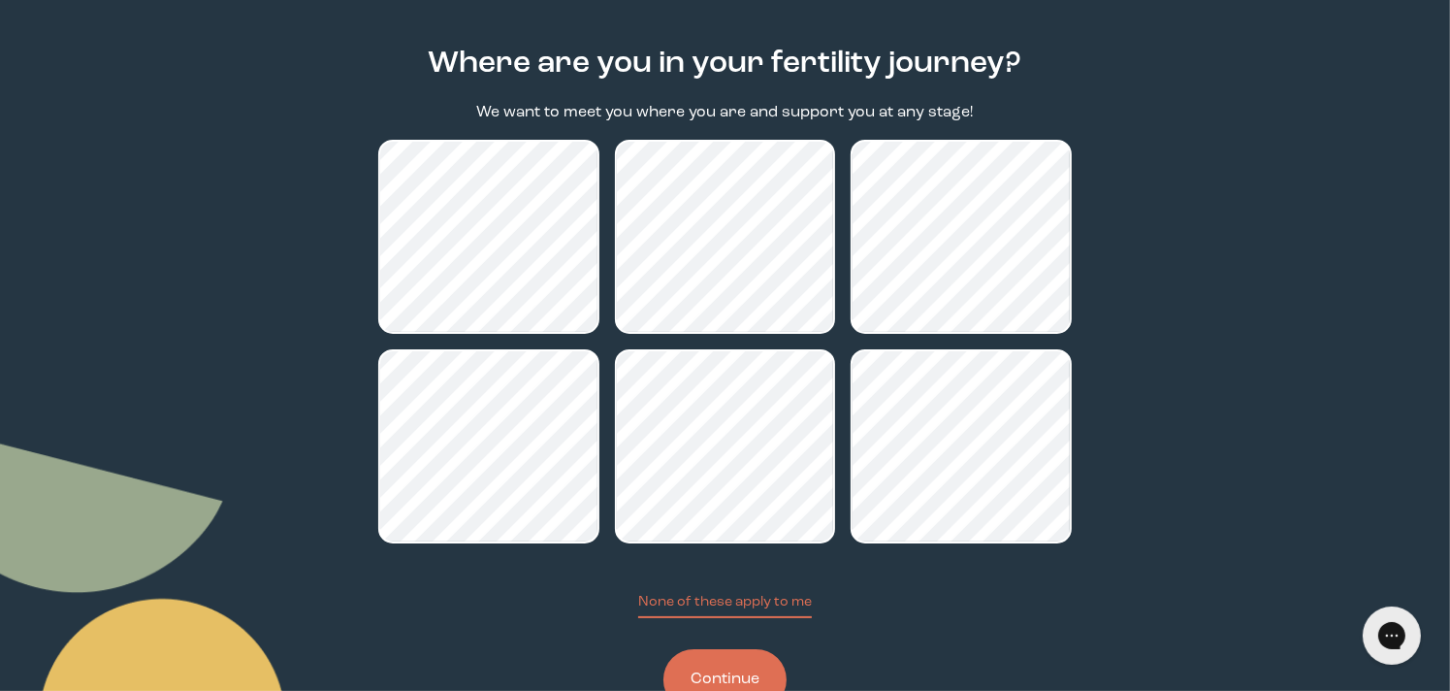
scroll to position [212, 0]
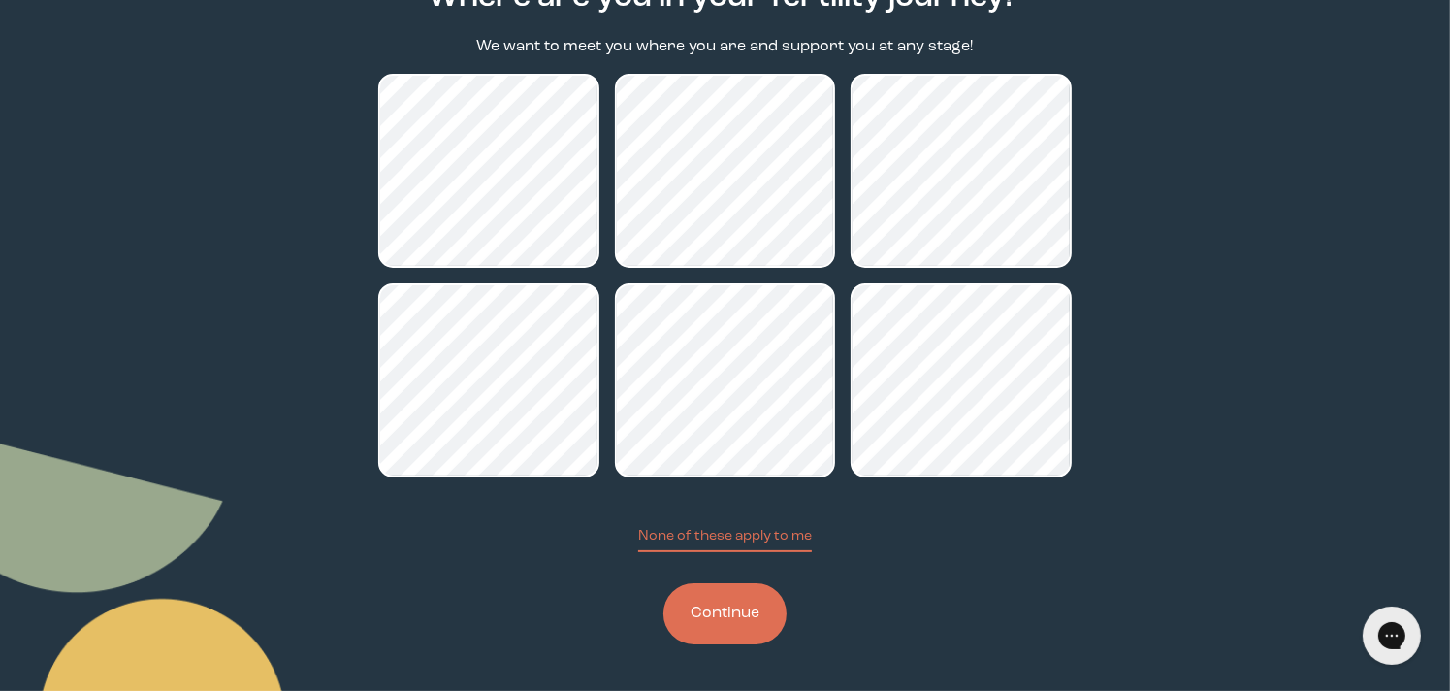
click at [730, 615] on button "Continue" at bounding box center [725, 613] width 123 height 61
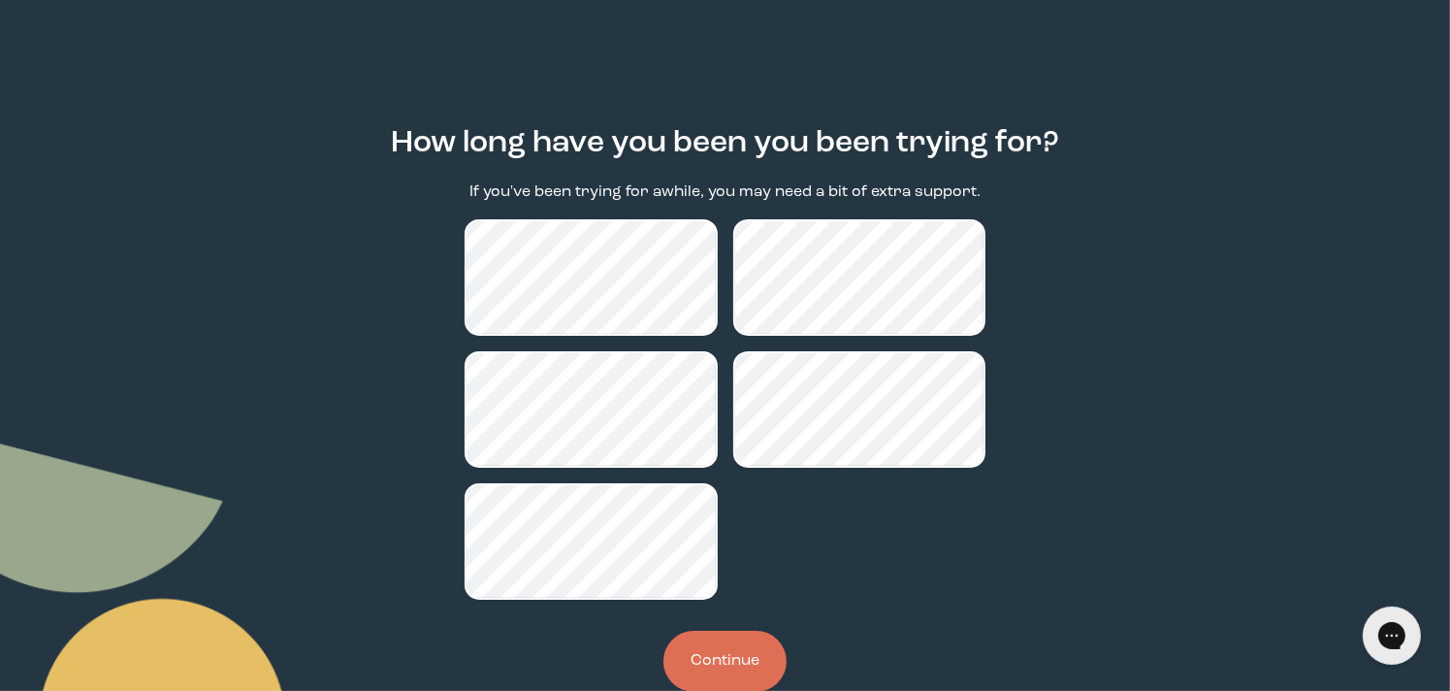
scroll to position [114, 0]
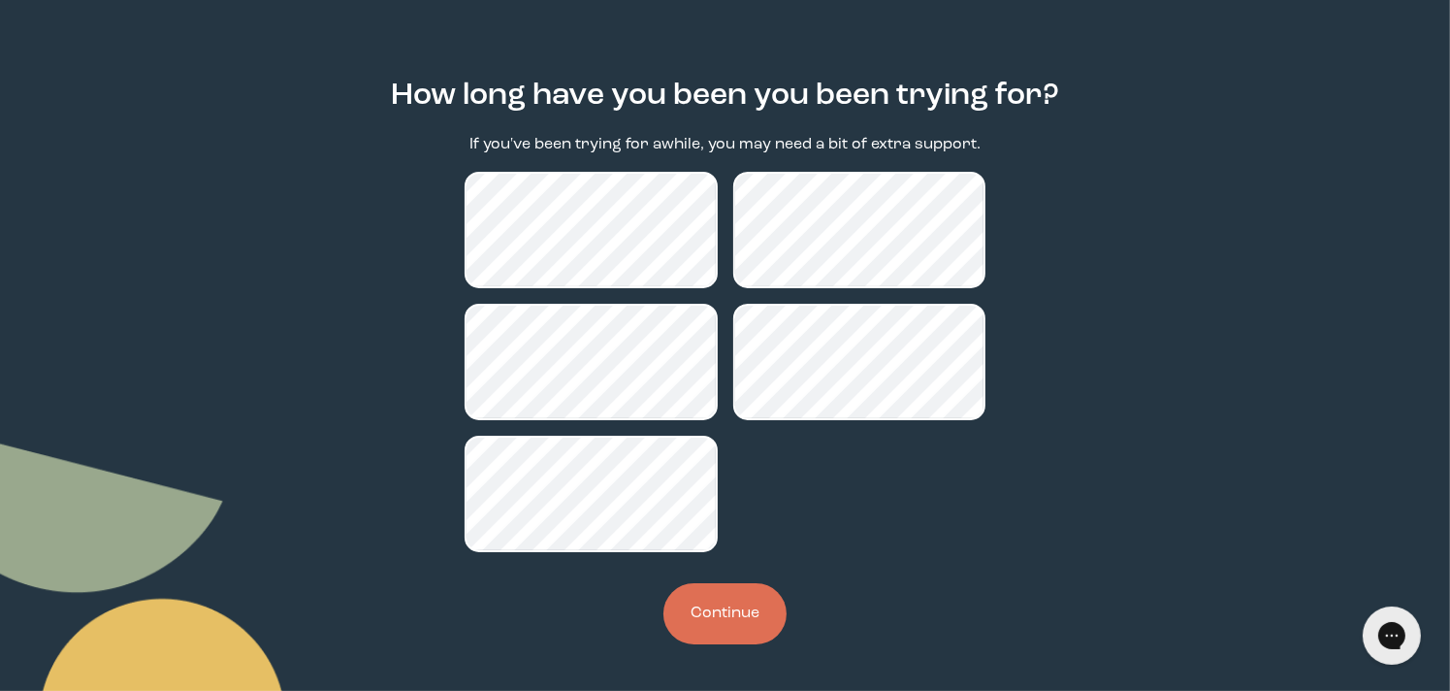
click at [761, 617] on button "Continue" at bounding box center [725, 613] width 123 height 61
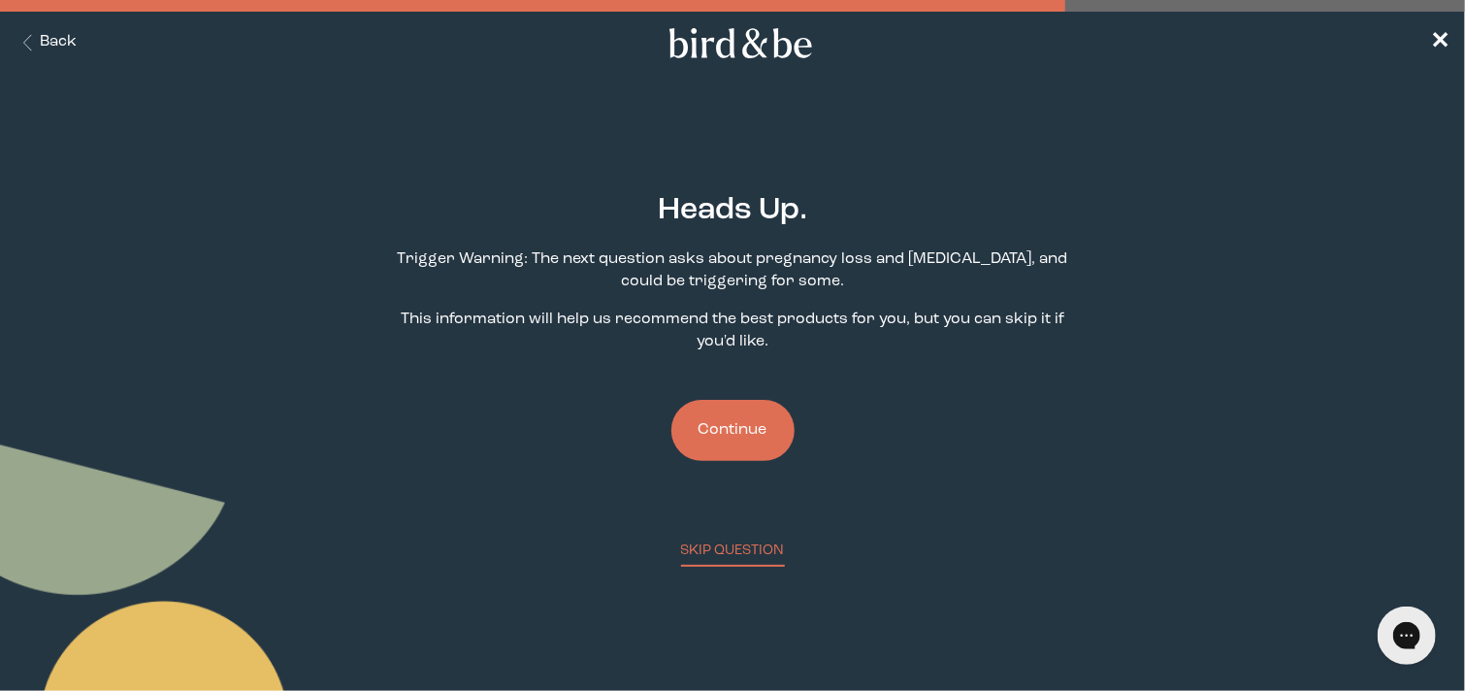
click at [733, 437] on button "Continue" at bounding box center [732, 430] width 123 height 61
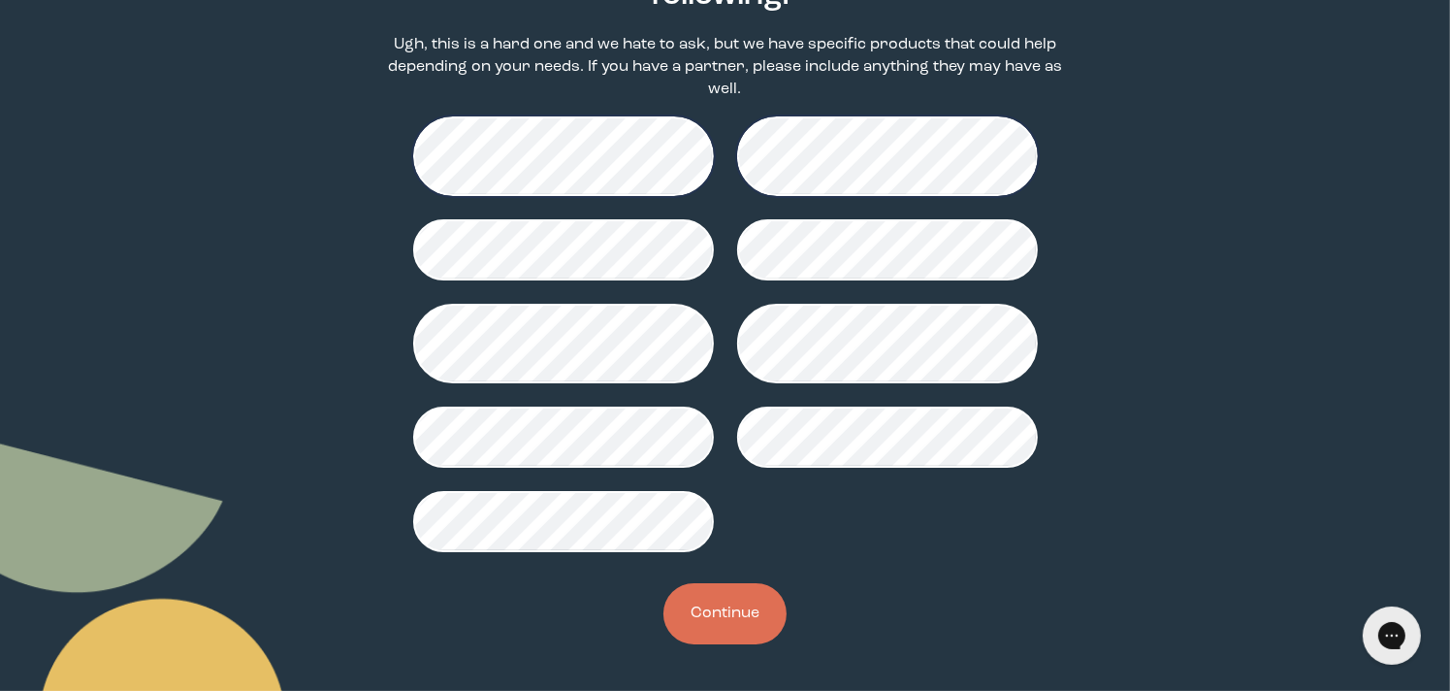
scroll to position [260, 0]
click at [750, 626] on button "Continue" at bounding box center [725, 613] width 123 height 61
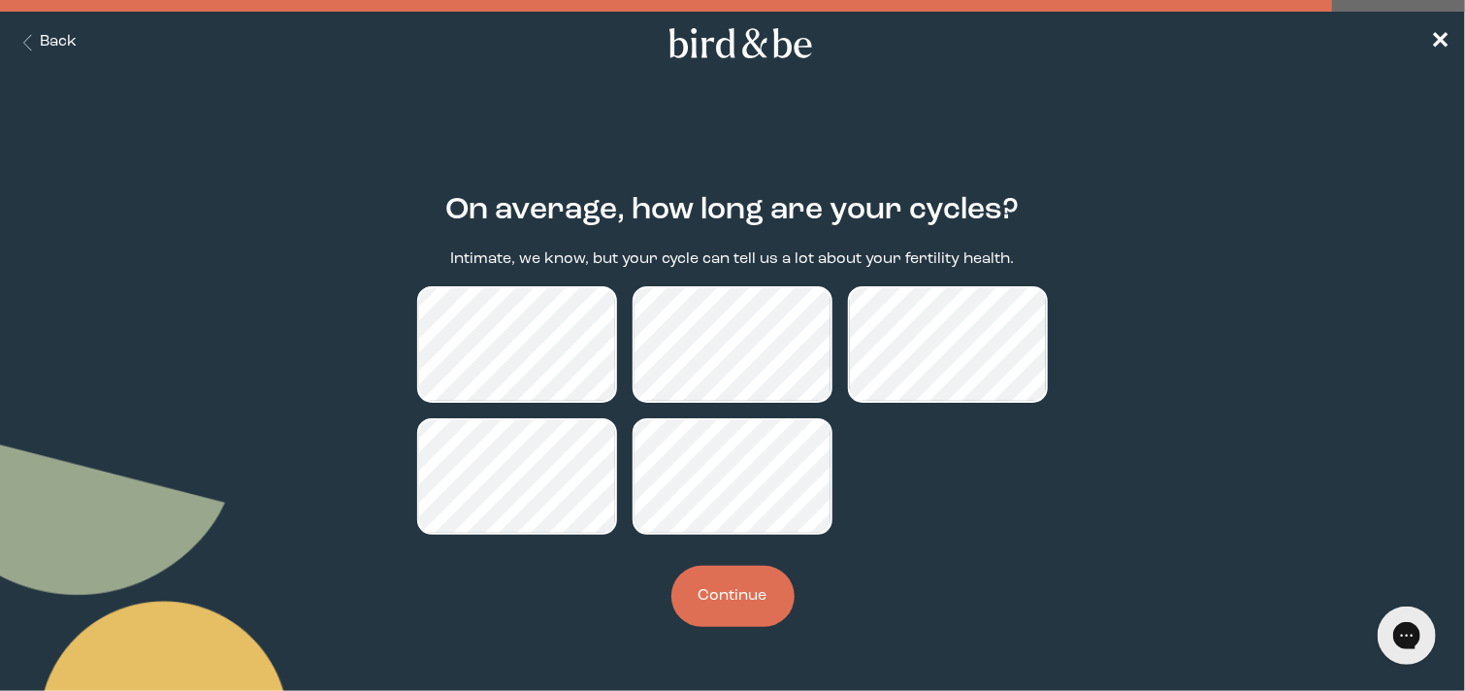
click at [728, 615] on button "Continue" at bounding box center [732, 596] width 123 height 61
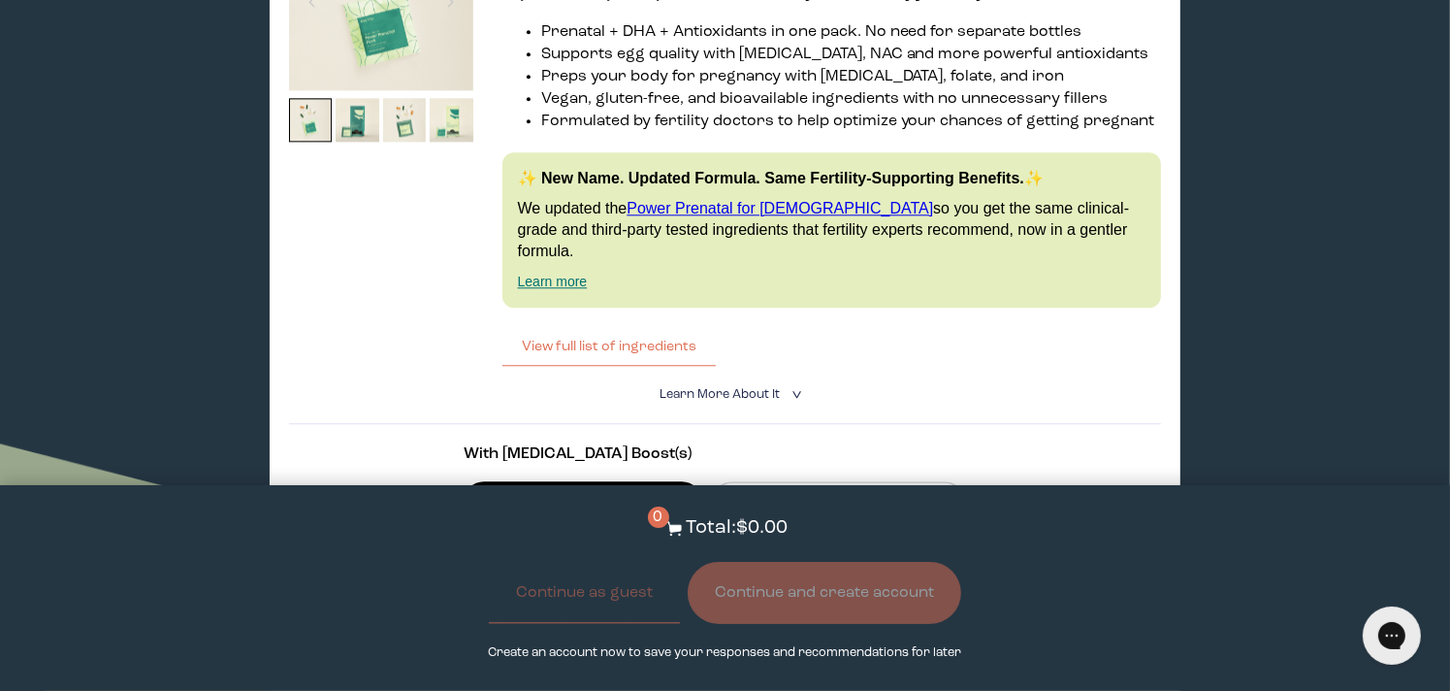
scroll to position [4651, 0]
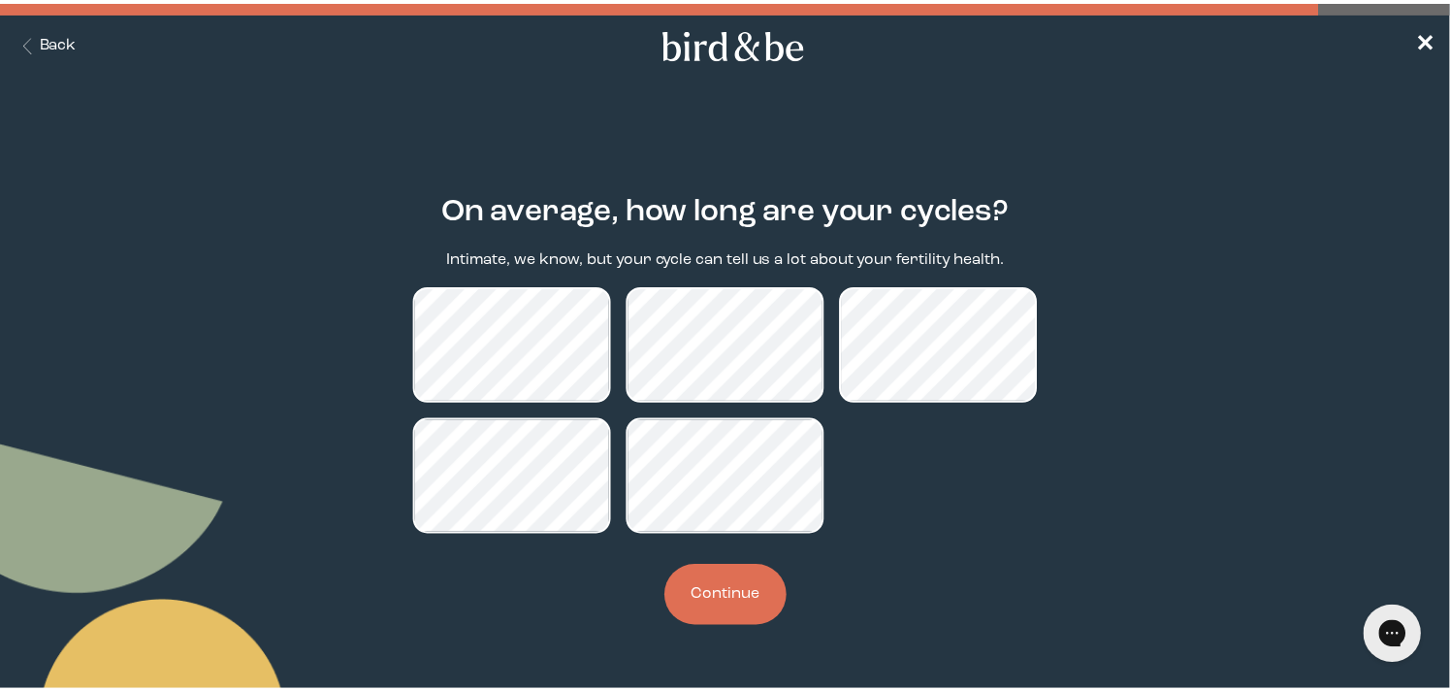
scroll to position [260, 0]
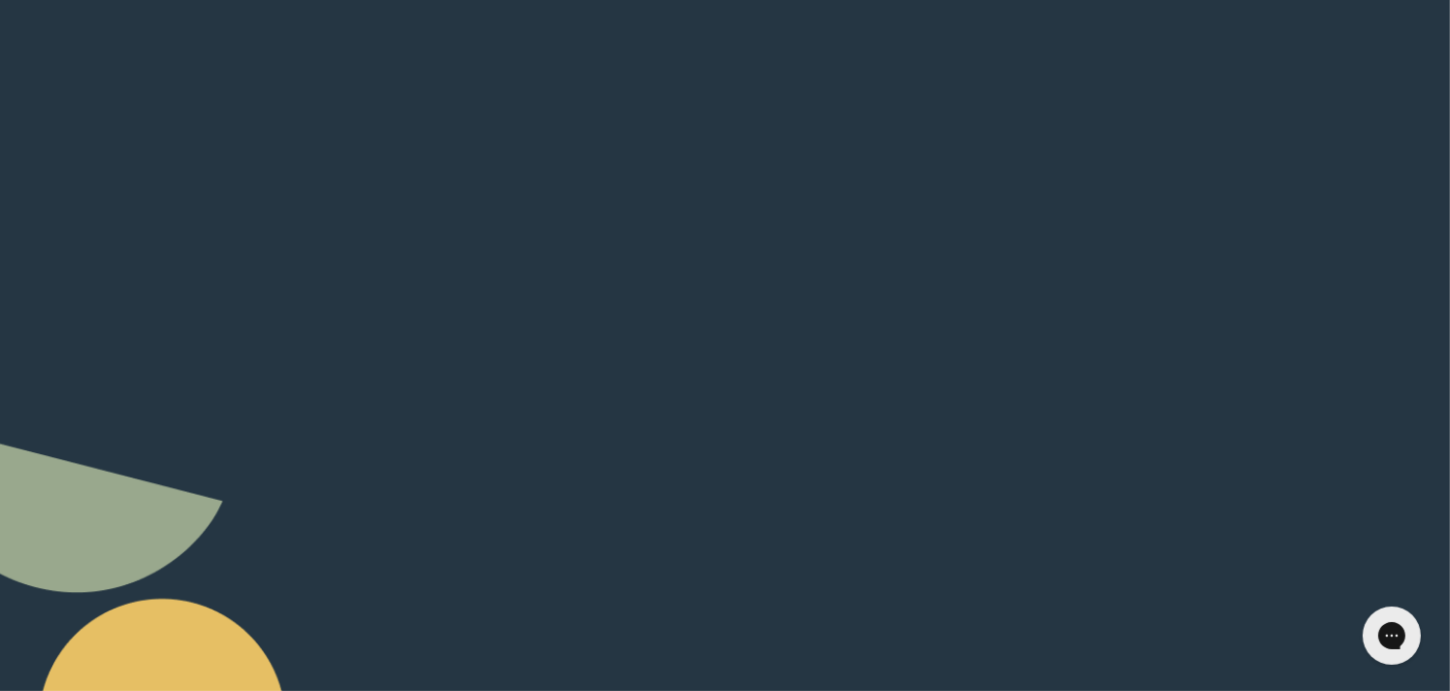
scroll to position [212, 0]
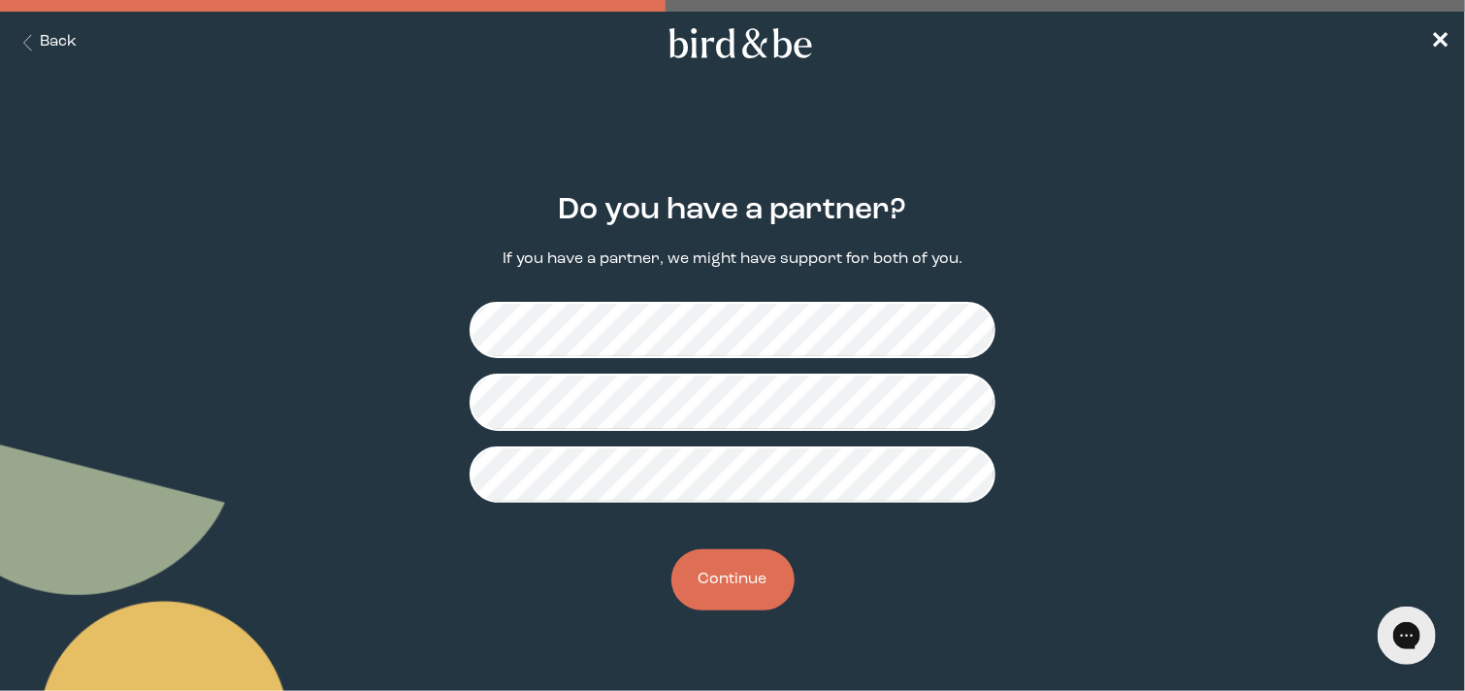
click at [741, 57] on icon at bounding box center [741, 43] width 152 height 30
